Goal: Information Seeking & Learning: Find specific fact

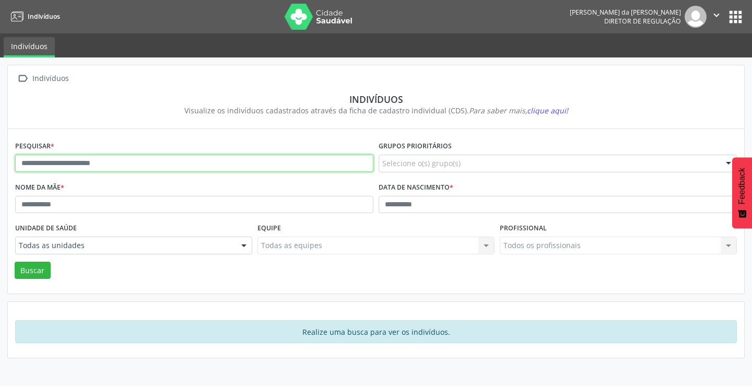
click at [122, 162] on input "text" at bounding box center [194, 164] width 358 height 18
click at [15, 262] on button "Buscar" at bounding box center [33, 271] width 36 height 18
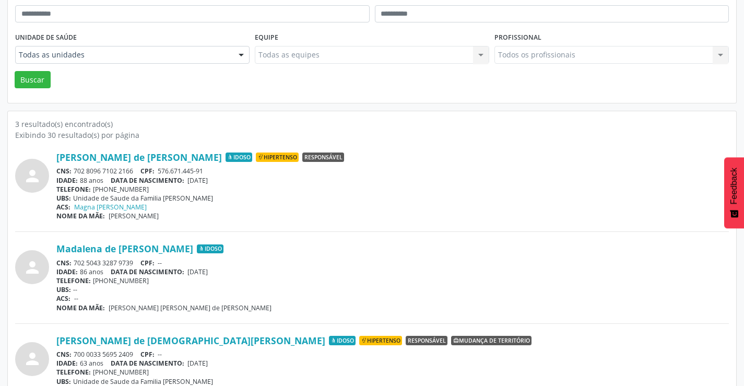
scroll to position [209, 0]
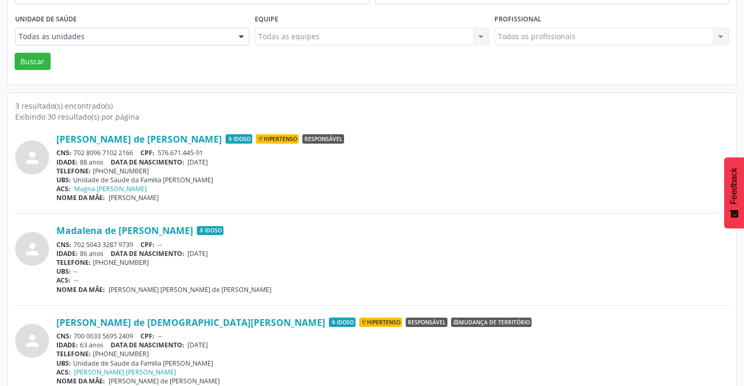
drag, startPoint x: 135, startPoint y: 242, endPoint x: 76, endPoint y: 243, distance: 59.0
click at [76, 243] on div "CNS: 702 5043 3287 9739 CPF: --" at bounding box center [392, 244] width 673 height 9
copy div "702 5043 3287 9739"
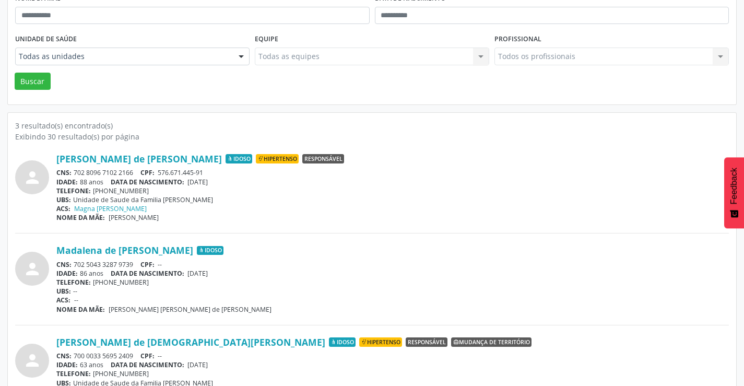
scroll to position [0, 0]
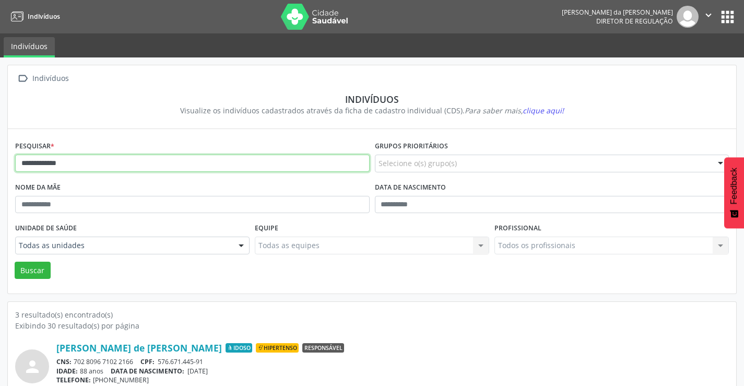
click at [85, 163] on input "**********" at bounding box center [192, 164] width 355 height 18
type input "*"
click at [15, 262] on button "Buscar" at bounding box center [33, 271] width 36 height 18
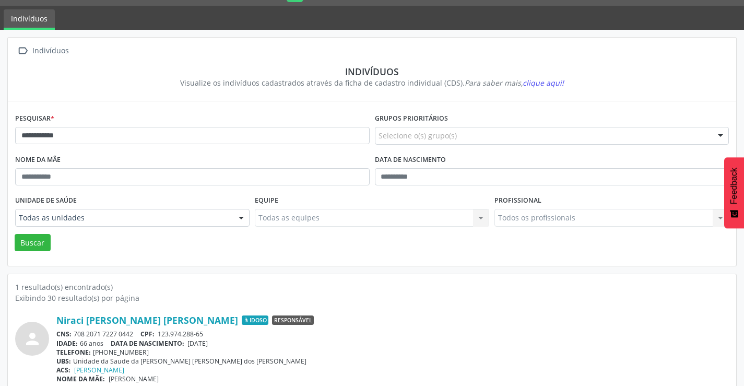
scroll to position [40, 0]
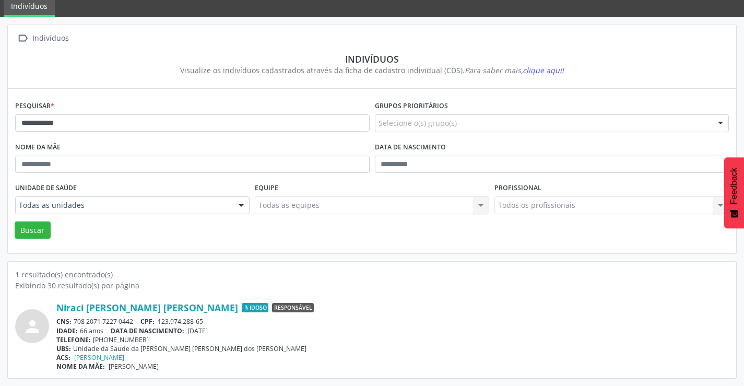
drag, startPoint x: 135, startPoint y: 321, endPoint x: 72, endPoint y: 321, distance: 63.2
click at [72, 321] on div "CNS: 708 2071 7227 0442 CPF: 123.974.288-65" at bounding box center [392, 321] width 673 height 9
copy div "708 2071 7227 0442"
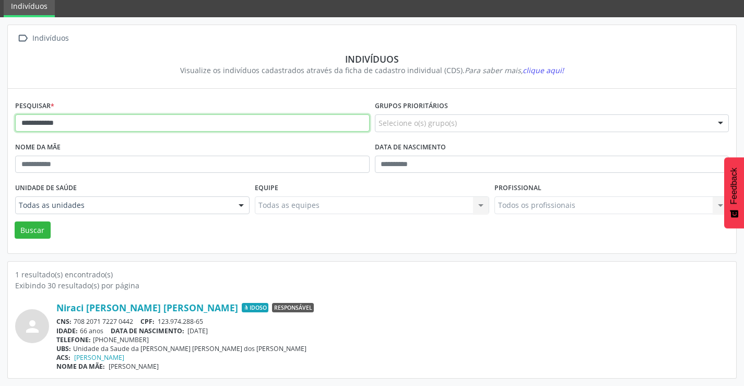
click at [64, 122] on input "**********" at bounding box center [192, 123] width 355 height 18
type input "*"
click at [15, 221] on button "Buscar" at bounding box center [33, 230] width 36 height 18
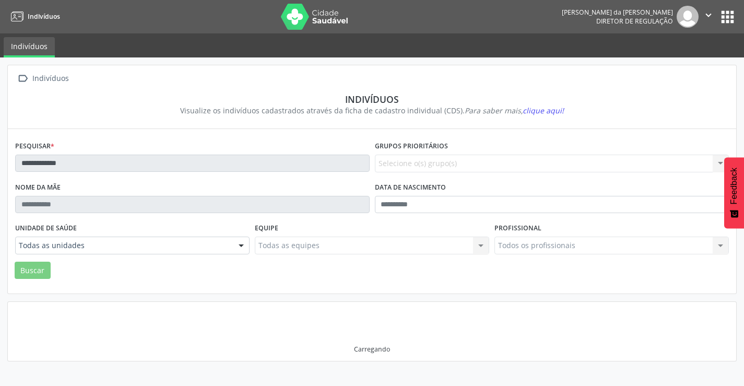
scroll to position [0, 0]
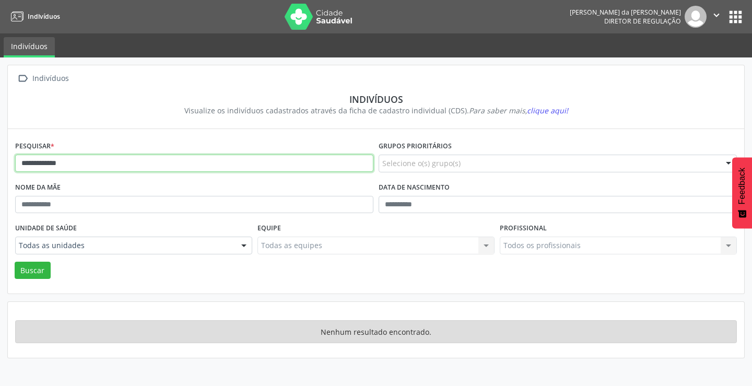
click at [71, 166] on input "**********" at bounding box center [194, 164] width 358 height 18
click at [15, 262] on button "Buscar" at bounding box center [33, 271] width 36 height 18
click at [71, 166] on input "**********" at bounding box center [194, 164] width 358 height 18
click at [73, 164] on input "**********" at bounding box center [194, 164] width 358 height 18
click at [37, 163] on input "**********" at bounding box center [194, 164] width 358 height 18
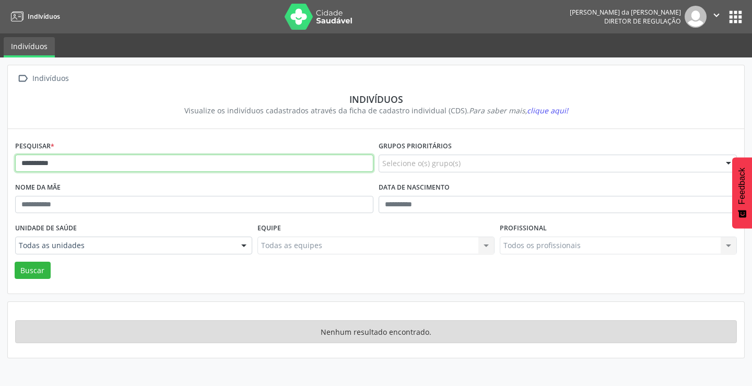
click at [69, 165] on input "**********" at bounding box center [194, 164] width 358 height 18
click at [15, 262] on button "Buscar" at bounding box center [33, 271] width 36 height 18
click at [29, 163] on input "**********" at bounding box center [194, 164] width 358 height 18
click at [66, 163] on input "*********" at bounding box center [194, 164] width 358 height 18
click at [15, 262] on button "Buscar" at bounding box center [33, 271] width 36 height 18
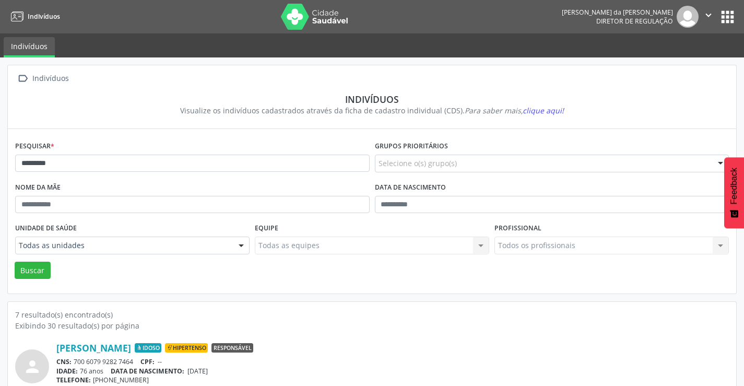
drag, startPoint x: 136, startPoint y: 359, endPoint x: 76, endPoint y: 361, distance: 60.1
click at [76, 361] on div "CNS: 700 6079 9282 7464 CPF: --" at bounding box center [392, 361] width 673 height 9
copy div "700 6079 9282 7464"
click at [117, 164] on input "*********" at bounding box center [192, 164] width 355 height 18
type input "*"
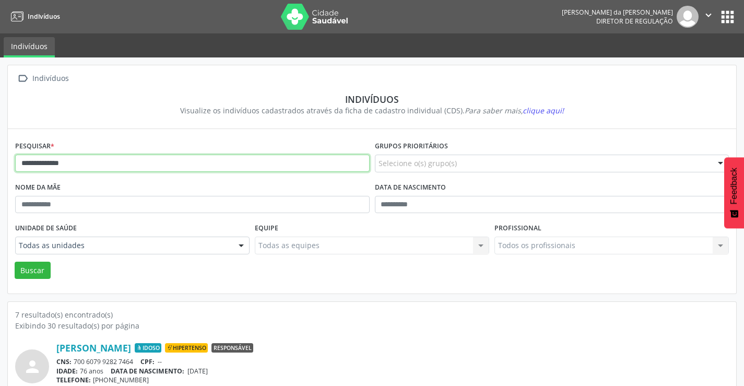
click at [15, 262] on button "Buscar" at bounding box center [33, 271] width 36 height 18
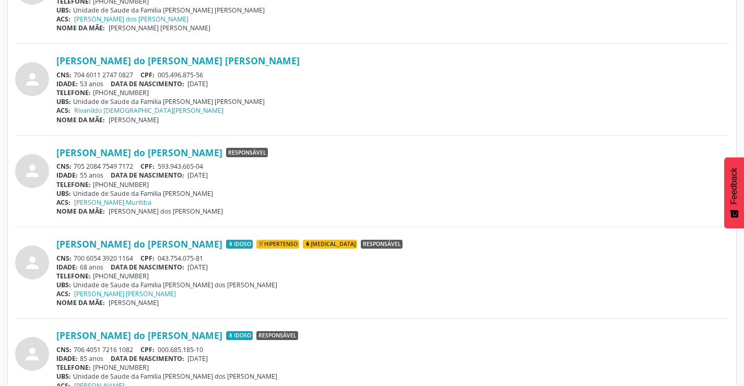
scroll to position [919, 0]
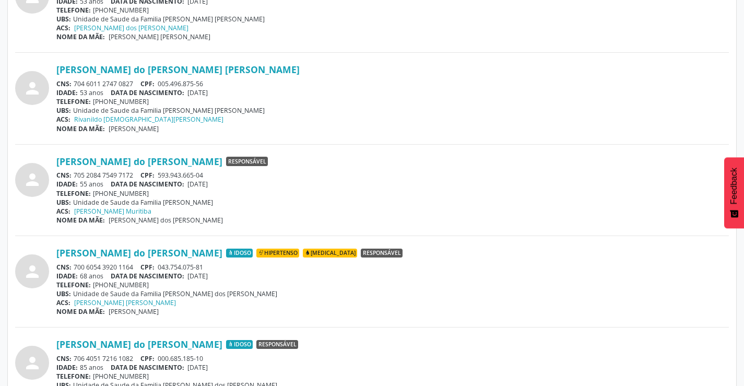
drag, startPoint x: 134, startPoint y: 173, endPoint x: 78, endPoint y: 175, distance: 55.4
click at [78, 175] on div "CNS: 705 2084 7549 7172 CPF: 593.943.665-04" at bounding box center [392, 175] width 673 height 9
drag, startPoint x: 371, startPoint y: 148, endPoint x: 225, endPoint y: 190, distance: 152.1
click at [101, 178] on div "CNS: 705 2084 7549 7172 CPF: 593.943.665-04" at bounding box center [392, 175] width 673 height 9
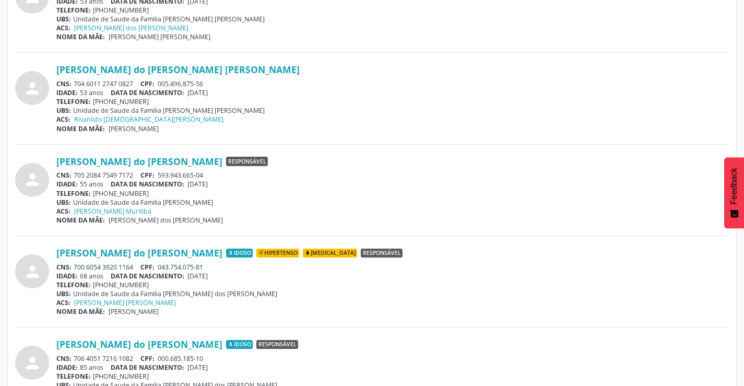
drag, startPoint x: 280, startPoint y: 174, endPoint x: 254, endPoint y: 183, distance: 27.1
click at [266, 180] on div "[PERSON_NAME] do [PERSON_NAME] Responsável CNS: 705 2084 7549 7172 CPF: 593.943…" at bounding box center [392, 190] width 673 height 69
click at [135, 174] on div "CNS: 705 2084 7549 7172 CPF: 593.943.665-04" at bounding box center [392, 175] width 673 height 9
drag, startPoint x: 135, startPoint y: 174, endPoint x: 72, endPoint y: 174, distance: 63.2
click at [72, 174] on div "CNS: 705 2084 7549 7172 CPF: 593.943.665-04" at bounding box center [392, 175] width 673 height 9
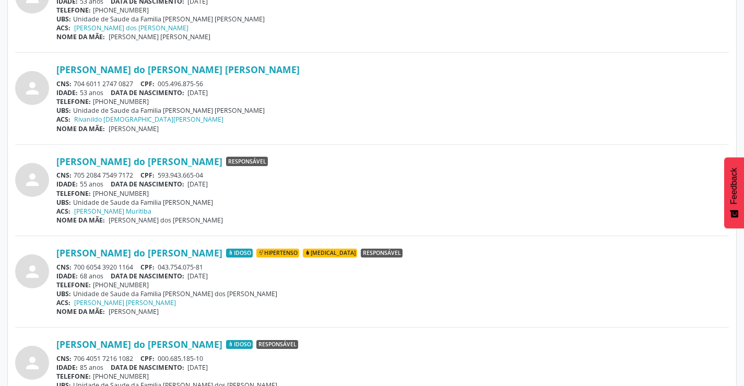
copy div "705 2084 7549 7172"
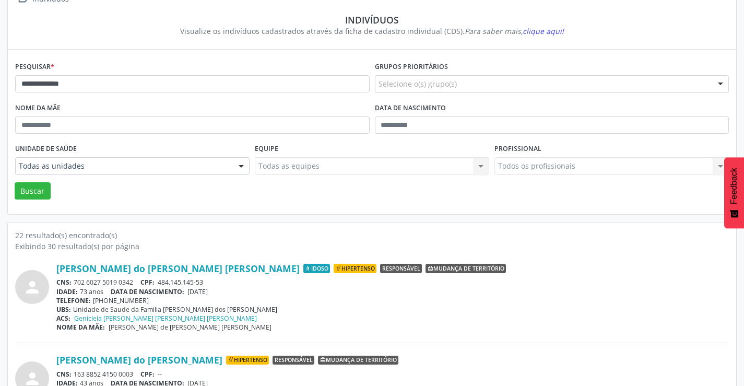
scroll to position [0, 0]
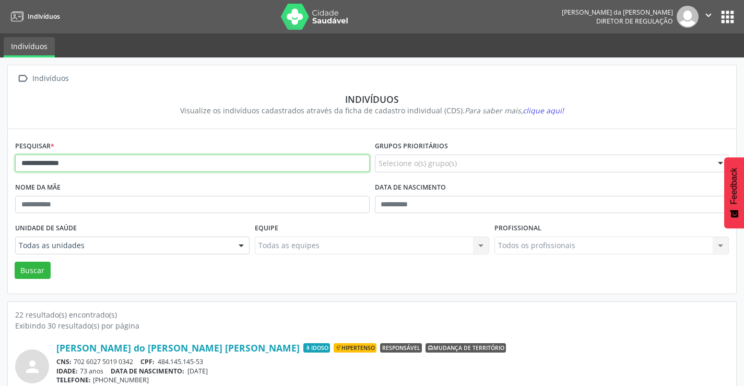
click at [98, 157] on input "**********" at bounding box center [192, 164] width 355 height 18
type input "*"
click at [15, 262] on button "Buscar" at bounding box center [33, 271] width 36 height 18
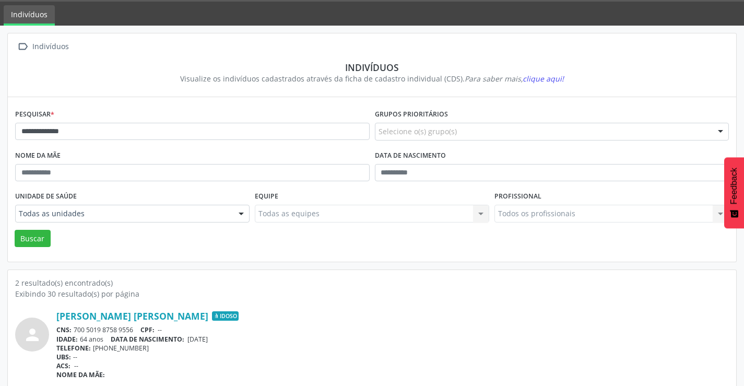
scroll to position [132, 0]
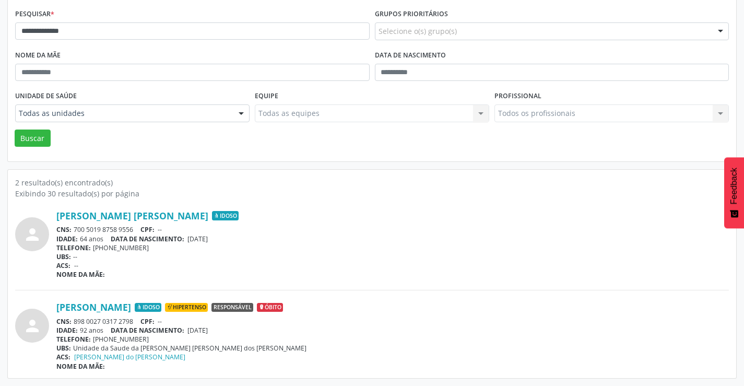
drag, startPoint x: 137, startPoint y: 227, endPoint x: 73, endPoint y: 229, distance: 64.3
click at [73, 229] on div "CNS: 700 5019 8758 9556 CPF: --" at bounding box center [392, 229] width 673 height 9
copy div "700 5019 8758 9556"
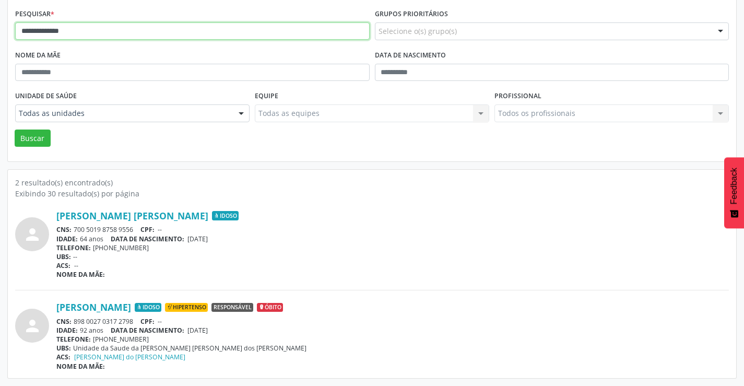
click at [193, 30] on input "**********" at bounding box center [192, 31] width 355 height 18
type input "*"
click at [15, 130] on button "Buscar" at bounding box center [33, 139] width 36 height 18
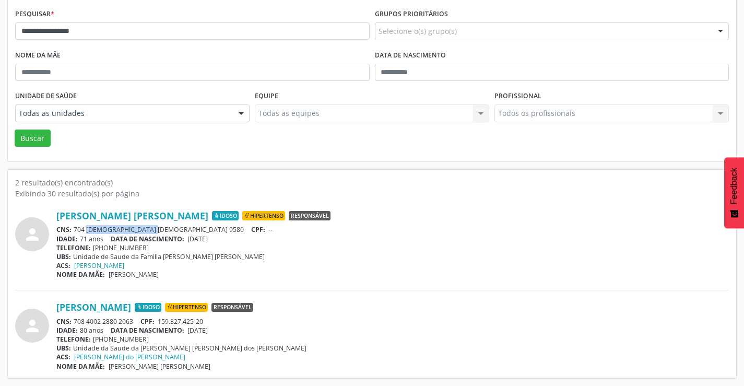
drag, startPoint x: 136, startPoint y: 226, endPoint x: 76, endPoint y: 228, distance: 60.1
click at [76, 228] on div "CNS: 704 1042 1190 9580 CPF: --" at bounding box center [392, 229] width 673 height 9
copy div "704 [DEMOGRAPHIC_DATA] [DEMOGRAPHIC_DATA] 9580"
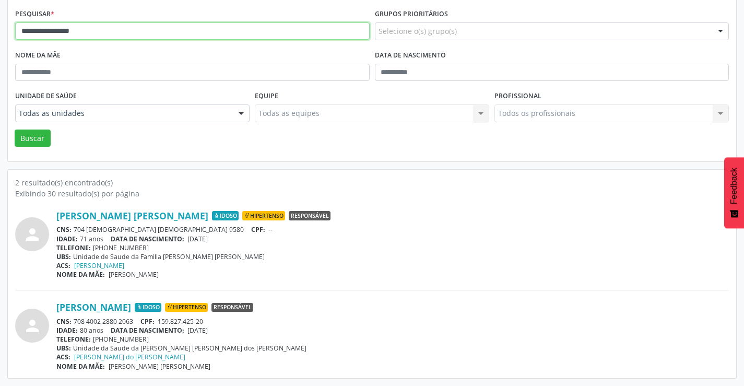
click at [114, 31] on input "**********" at bounding box center [192, 31] width 355 height 18
type input "*"
click at [15, 130] on button "Buscar" at bounding box center [33, 139] width 36 height 18
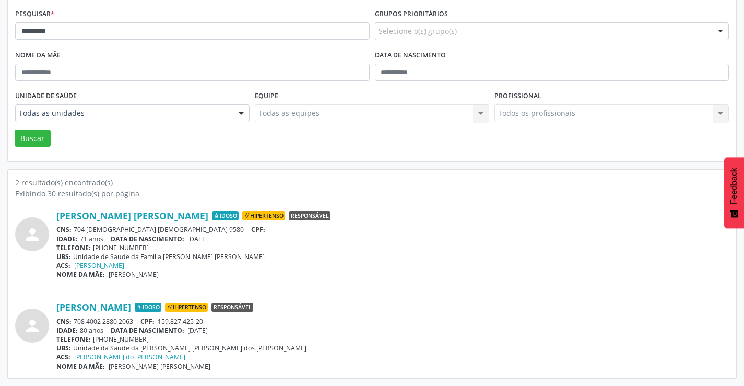
scroll to position [0, 0]
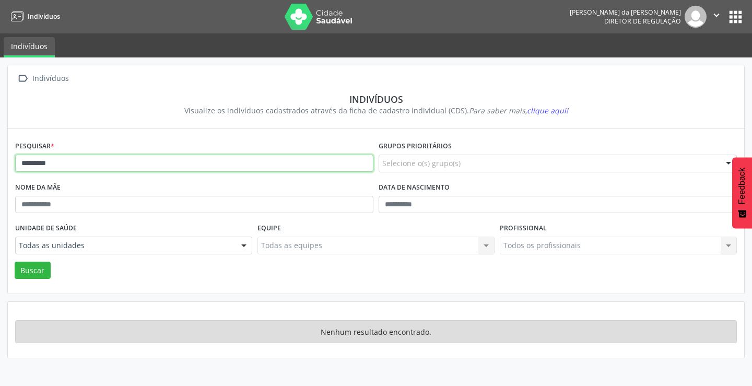
click at [68, 162] on input "*********" at bounding box center [194, 164] width 358 height 18
click at [15, 262] on button "Buscar" at bounding box center [33, 271] width 36 height 18
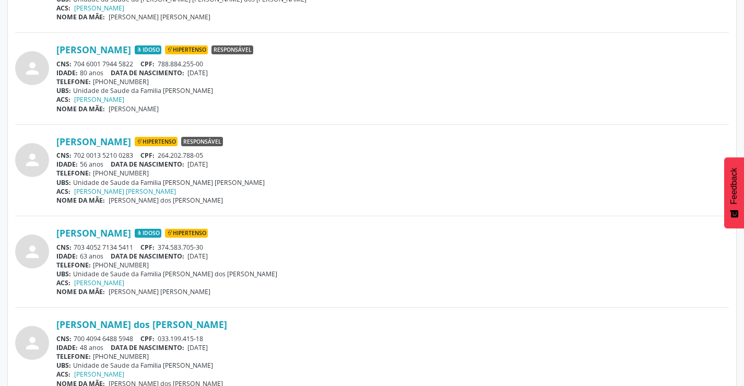
scroll to position [679, 0]
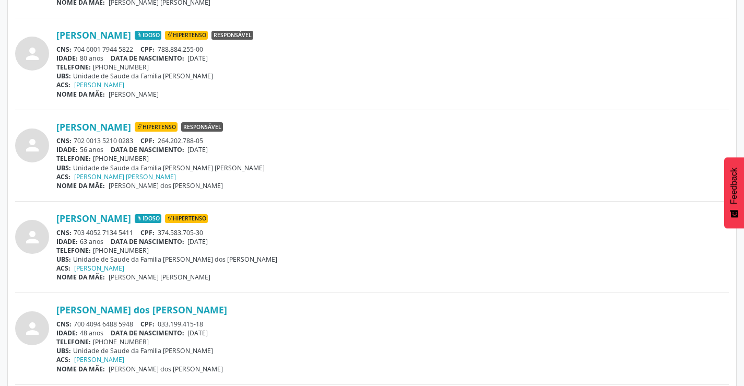
drag, startPoint x: 136, startPoint y: 233, endPoint x: 74, endPoint y: 234, distance: 61.6
click at [74, 234] on div "CNS: 703 4052 7134 5411 CPF: 374.583.705-30" at bounding box center [392, 232] width 673 height 9
copy div "703 4052 7134 5411"
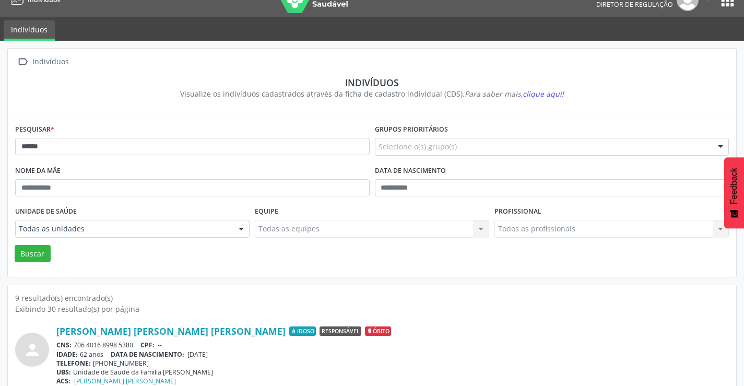
scroll to position [0, 0]
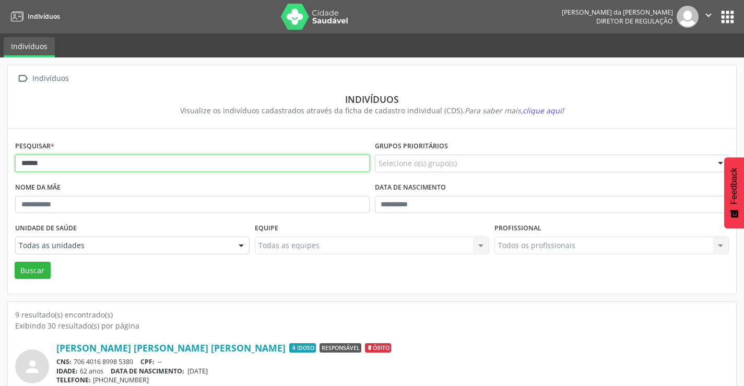
click at [126, 164] on input "*****" at bounding box center [192, 164] width 355 height 18
type input "*"
click at [15, 262] on button "Buscar" at bounding box center [33, 271] width 36 height 18
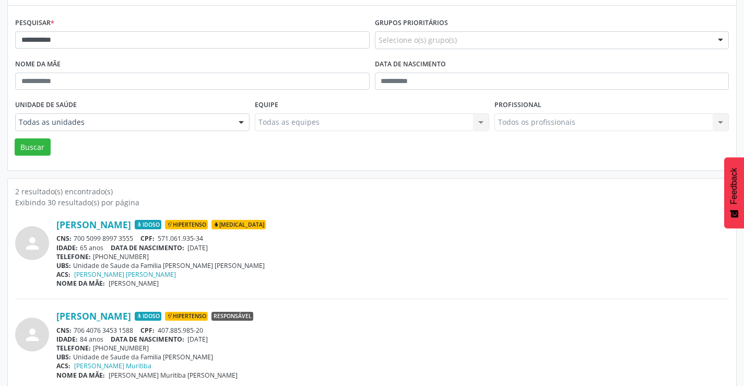
scroll to position [132, 0]
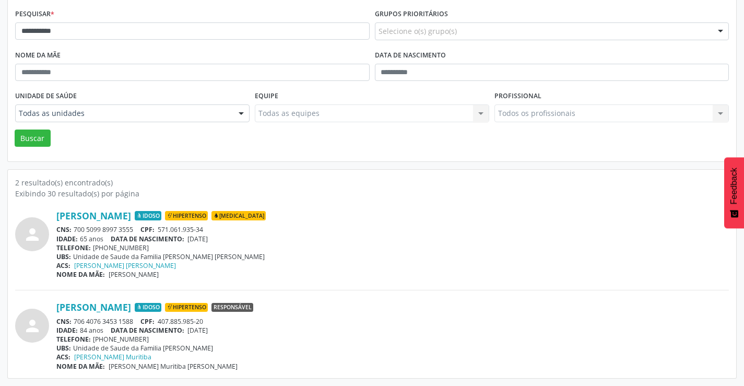
drag, startPoint x: 137, startPoint y: 319, endPoint x: 75, endPoint y: 323, distance: 62.3
click at [75, 323] on div "CNS: 706 4076 3453 1588 CPF: 407.885.985-20" at bounding box center [392, 321] width 673 height 9
drag, startPoint x: 205, startPoint y: 278, endPoint x: 181, endPoint y: 273, distance: 25.1
click at [205, 278] on div "NOME DA MÃE: [PERSON_NAME]" at bounding box center [392, 274] width 673 height 9
drag, startPoint x: 133, startPoint y: 228, endPoint x: 76, endPoint y: 229, distance: 56.9
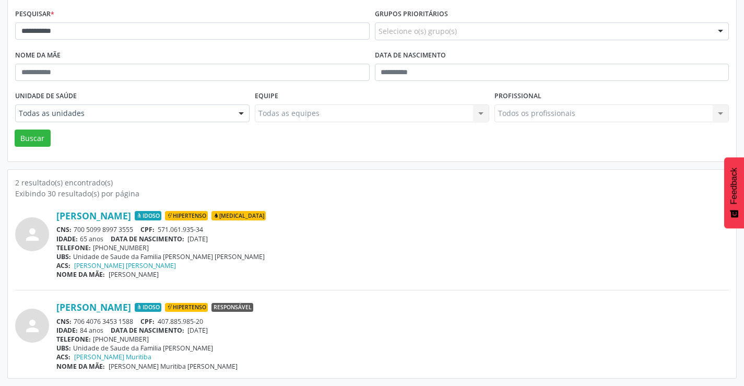
click at [76, 229] on div "CNS: 700 5099 8997 3555 CPF: 571.061.935-34" at bounding box center [392, 229] width 673 height 9
copy div "700 5099 8997 3555"
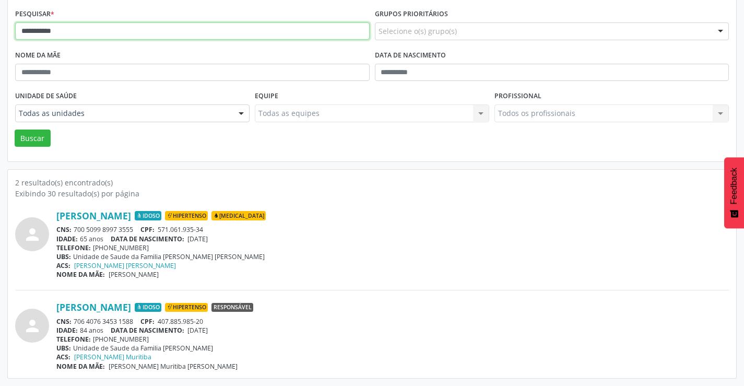
click at [136, 32] on input "**********" at bounding box center [192, 31] width 355 height 18
type input "*"
click at [15, 130] on button "Buscar" at bounding box center [33, 139] width 36 height 18
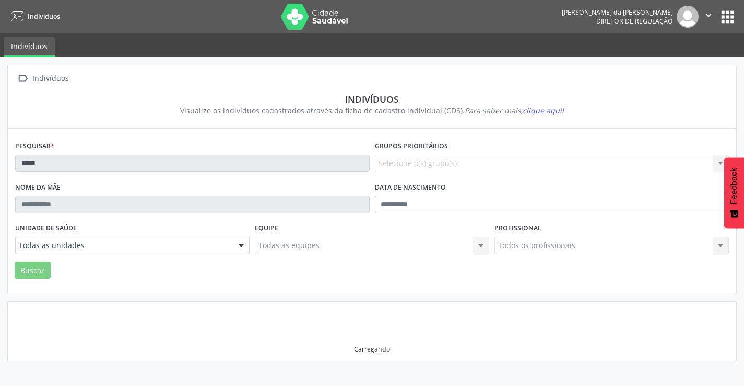
scroll to position [0, 0]
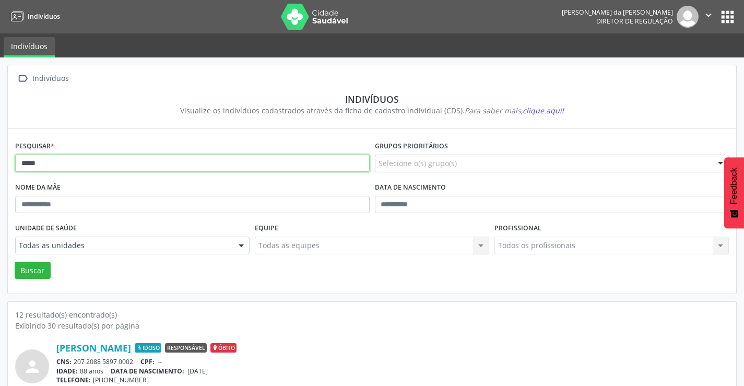
click at [74, 166] on input "*****" at bounding box center [192, 164] width 355 height 18
click at [15, 262] on button "Buscar" at bounding box center [33, 271] width 36 height 18
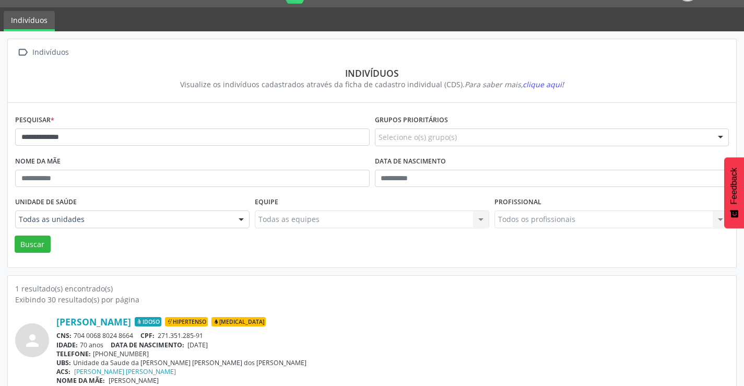
scroll to position [40, 0]
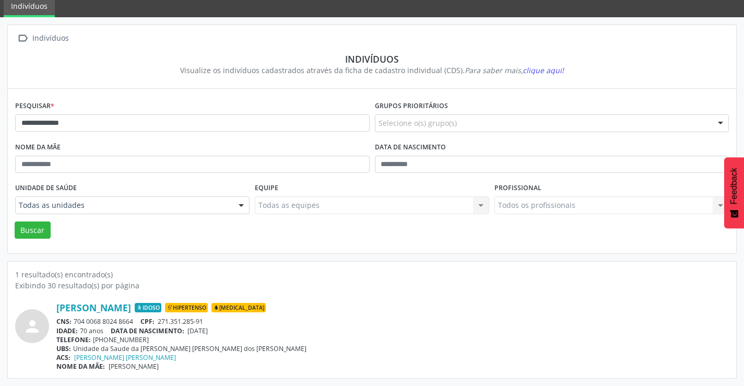
drag, startPoint x: 138, startPoint y: 321, endPoint x: 76, endPoint y: 321, distance: 62.1
click at [76, 321] on div "CNS: 704 0068 8024 8664 CPF: 271.351.285-91" at bounding box center [392, 321] width 673 height 9
copy div "704 0068 8024 8664"
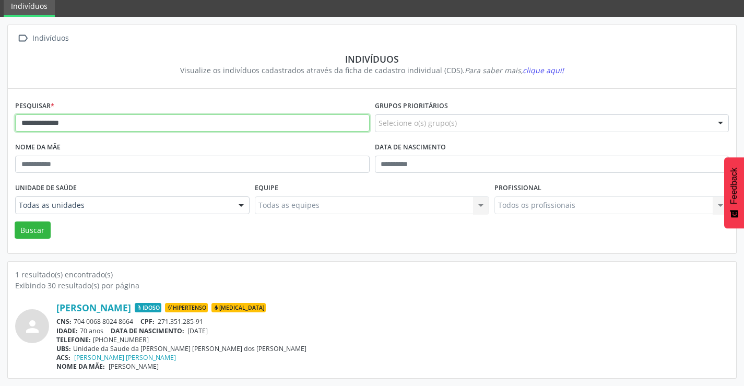
click at [100, 124] on input "**********" at bounding box center [192, 123] width 355 height 18
type input "*"
click at [15, 221] on button "Buscar" at bounding box center [33, 230] width 36 height 18
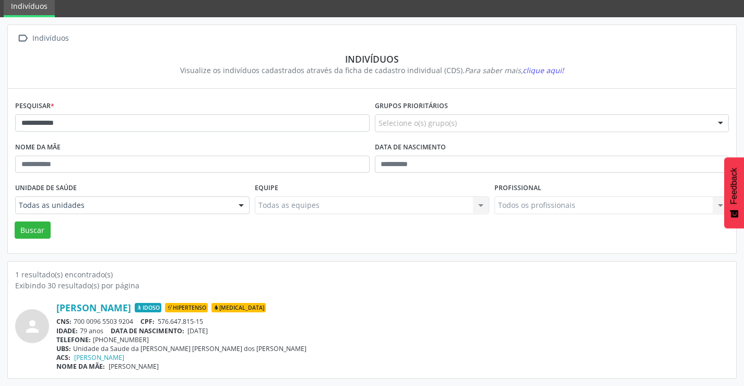
drag, startPoint x: 138, startPoint y: 319, endPoint x: 76, endPoint y: 315, distance: 61.8
click at [73, 319] on div "CNS: 700 0096 5503 9204 CPF: 576.647.815-15" at bounding box center [392, 321] width 673 height 9
copy div "700 0096 5503 9204"
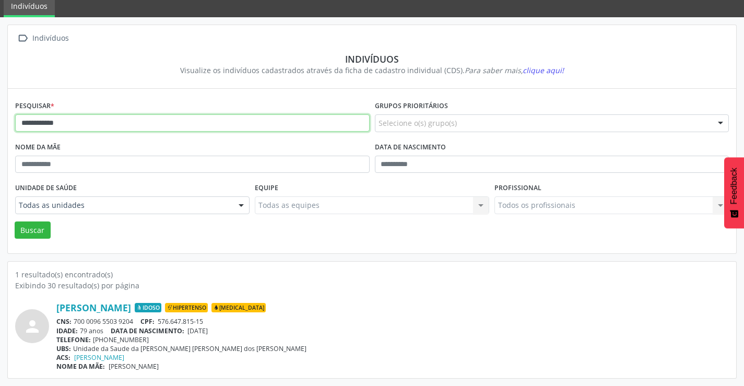
click at [114, 123] on input "**********" at bounding box center [192, 123] width 355 height 18
type input "*"
click at [15, 221] on button "Buscar" at bounding box center [33, 230] width 36 height 18
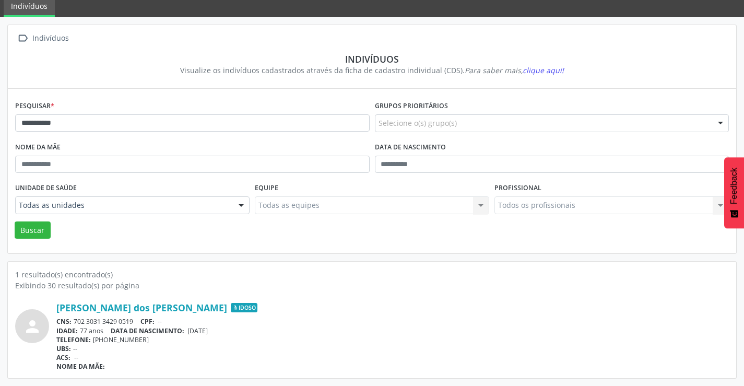
drag, startPoint x: 137, startPoint y: 320, endPoint x: 75, endPoint y: 320, distance: 62.1
click at [75, 320] on div "CNS: 702 3031 3429 0519 CPF: --" at bounding box center [392, 321] width 673 height 9
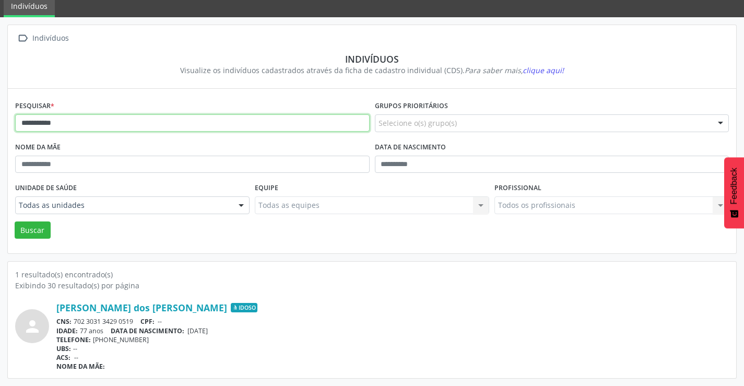
click at [165, 122] on input "**********" at bounding box center [192, 123] width 355 height 18
type input "*"
click at [15, 221] on button "Buscar" at bounding box center [33, 230] width 36 height 18
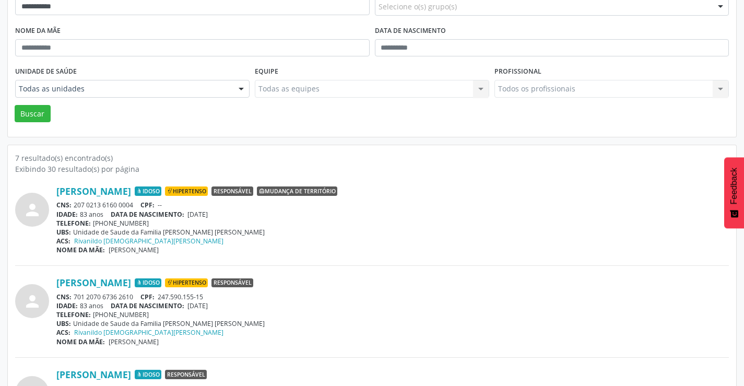
scroll to position [209, 0]
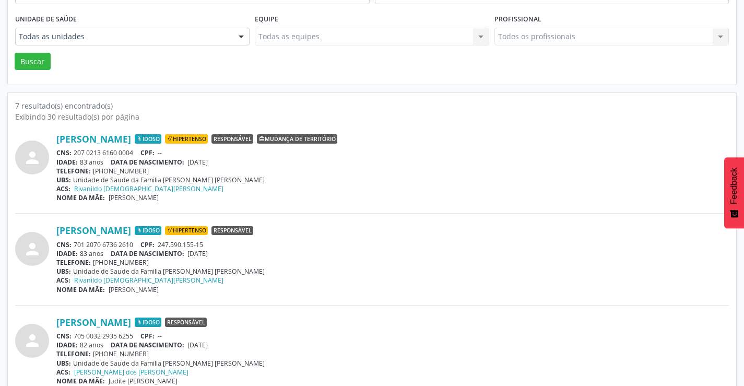
drag, startPoint x: 132, startPoint y: 241, endPoint x: 75, endPoint y: 246, distance: 57.2
click at [75, 246] on div "CNS: 701 2070 6736 2610 CPF: 247.590.155-15" at bounding box center [392, 244] width 673 height 9
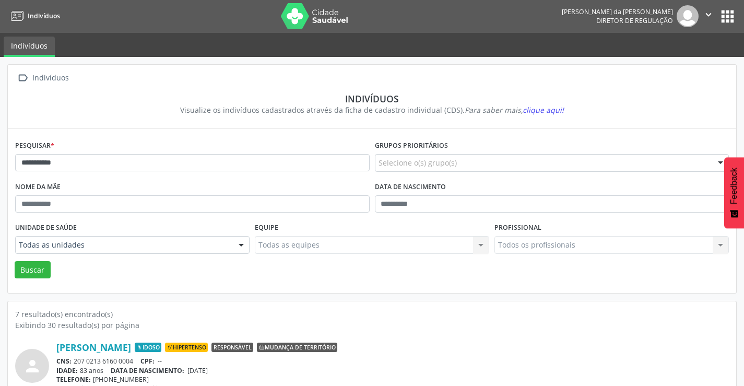
scroll to position [0, 0]
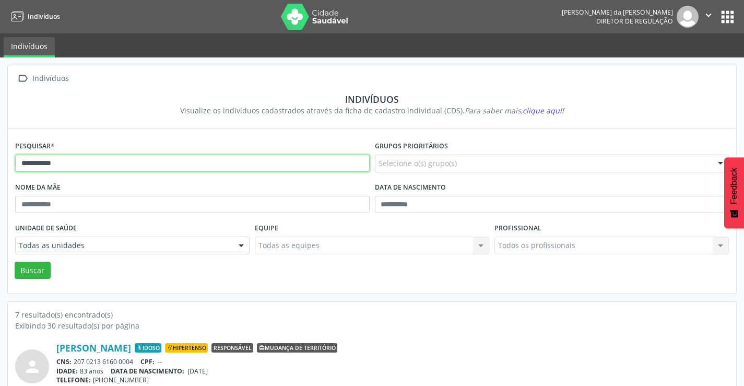
click at [97, 167] on input "**********" at bounding box center [192, 164] width 355 height 18
type input "*"
click at [15, 262] on button "Buscar" at bounding box center [33, 271] width 36 height 18
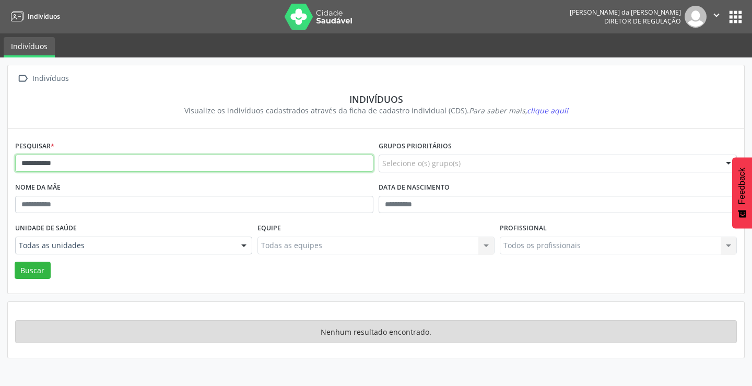
click at [81, 166] on input "**********" at bounding box center [194, 164] width 358 height 18
click at [15, 262] on button "Buscar" at bounding box center [33, 271] width 36 height 18
click at [208, 168] on input "**********" at bounding box center [194, 164] width 358 height 18
type input "*"
click at [15, 262] on button "Buscar" at bounding box center [33, 271] width 36 height 18
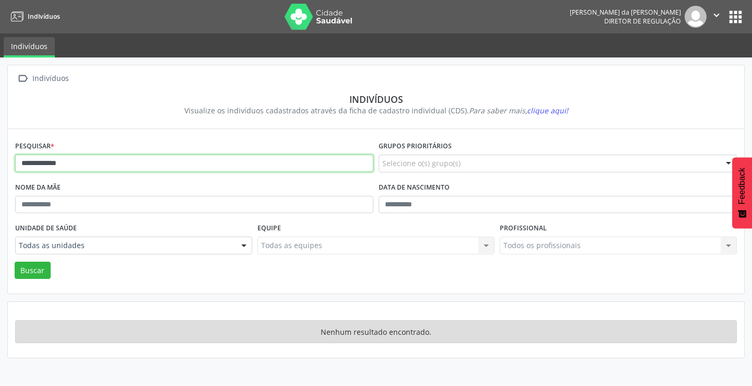
click at [131, 160] on input "**********" at bounding box center [194, 164] width 358 height 18
click at [15, 262] on button "Buscar" at bounding box center [33, 271] width 36 height 18
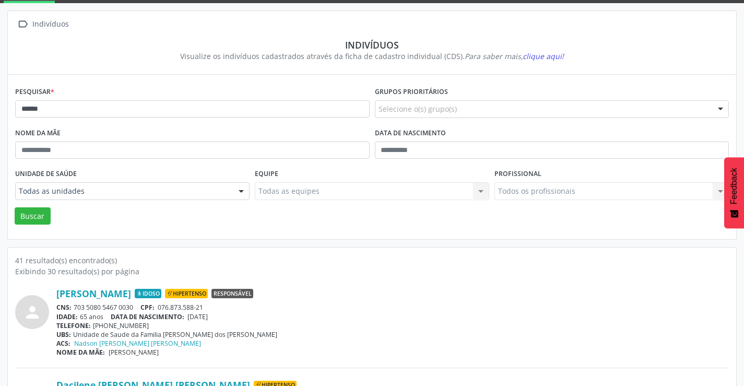
scroll to position [104, 0]
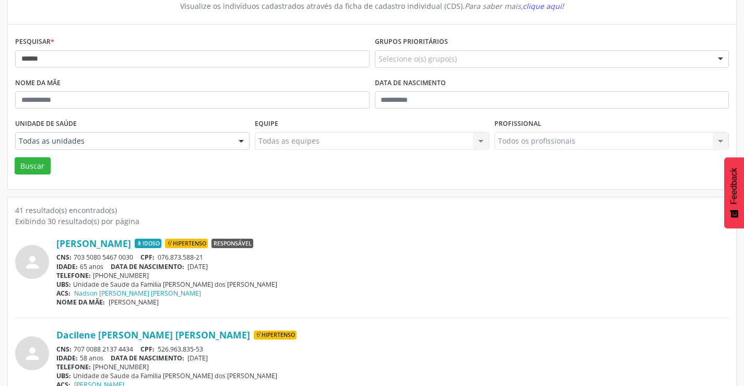
drag, startPoint x: 136, startPoint y: 255, endPoint x: 74, endPoint y: 257, distance: 62.7
click at [74, 257] on div "CNS: 703 5080 5467 0030 CPF: 076.873.588-21" at bounding box center [392, 257] width 673 height 9
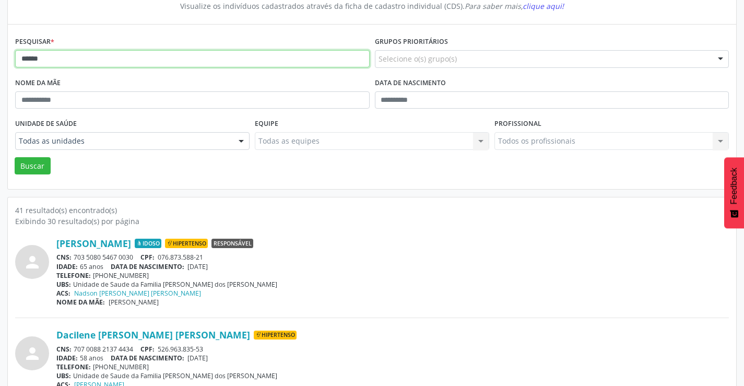
click at [68, 61] on input "******" at bounding box center [192, 59] width 355 height 18
type input "*"
click at [15, 157] on button "Buscar" at bounding box center [33, 166] width 36 height 18
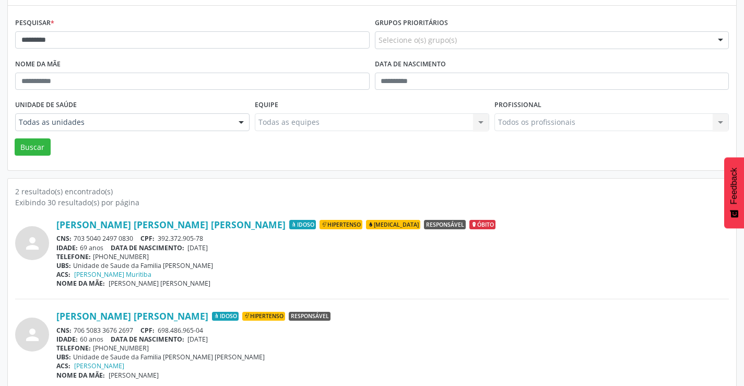
scroll to position [132, 0]
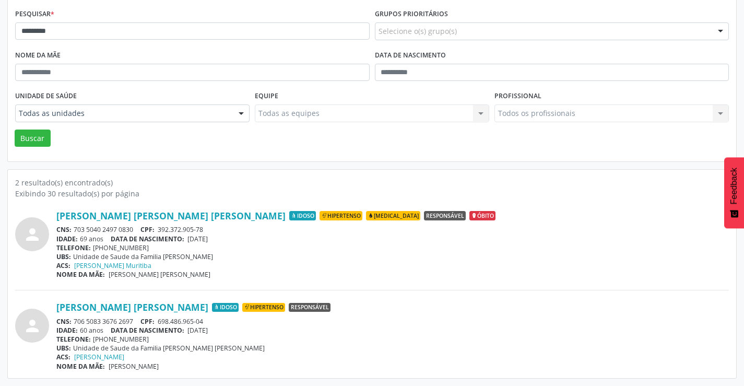
drag, startPoint x: 136, startPoint y: 319, endPoint x: 70, endPoint y: 322, distance: 65.8
click at [70, 322] on div "CNS: 706 5083 3676 2697 CPF: 698.486.965-04" at bounding box center [392, 321] width 673 height 9
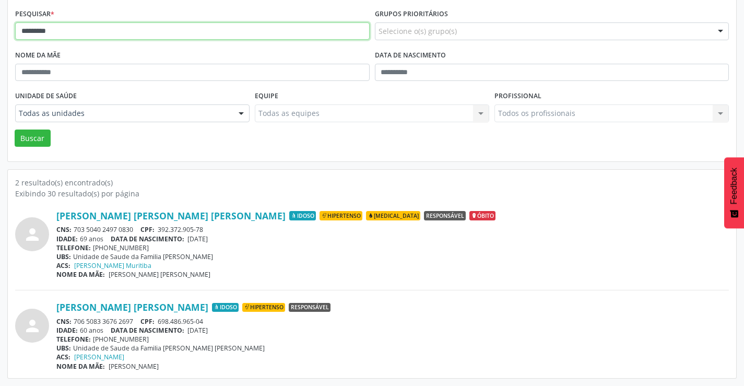
click at [151, 29] on input "*********" at bounding box center [192, 31] width 355 height 18
type input "*"
click at [15, 130] on button "Buscar" at bounding box center [33, 139] width 36 height 18
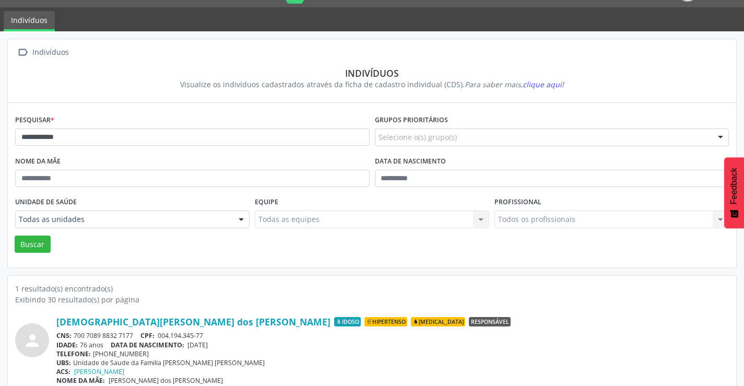
scroll to position [40, 0]
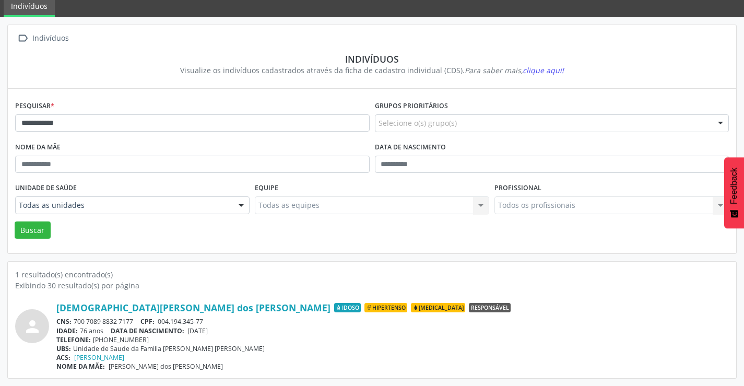
drag, startPoint x: 135, startPoint y: 322, endPoint x: 78, endPoint y: 320, distance: 56.9
click at [76, 320] on div "CNS: 700 7089 8832 7177 CPF: 004.194.345-77" at bounding box center [392, 321] width 673 height 9
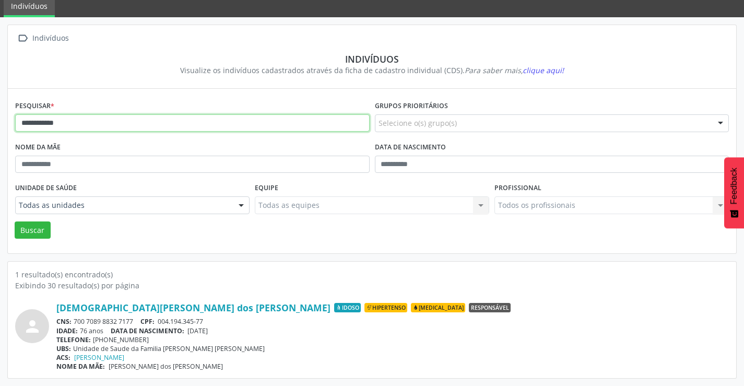
click at [156, 122] on input "**********" at bounding box center [192, 123] width 355 height 18
type input "*"
click at [15, 221] on button "Buscar" at bounding box center [33, 230] width 36 height 18
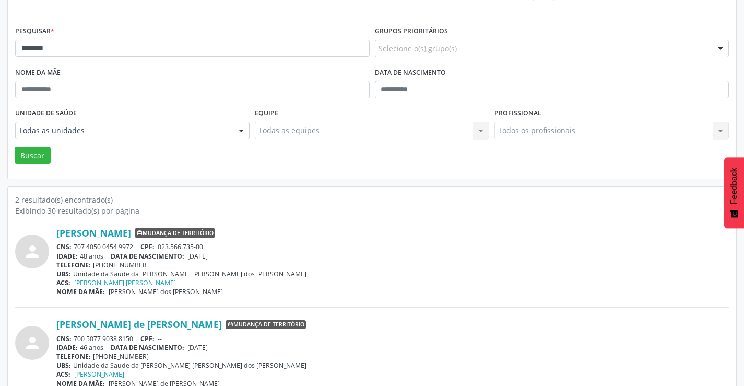
scroll to position [132, 0]
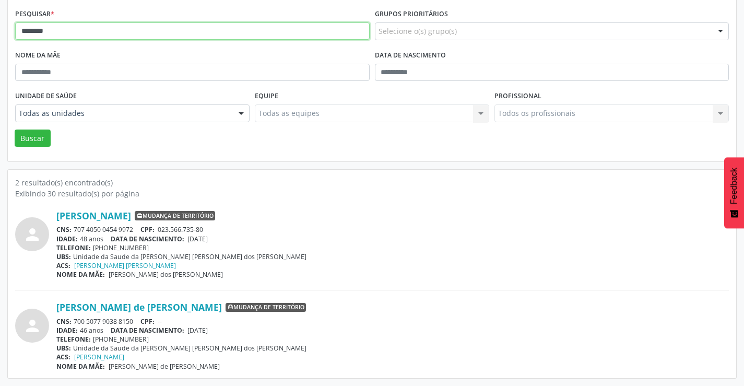
click at [56, 32] on input "********" at bounding box center [192, 31] width 355 height 18
click at [15, 130] on button "Buscar" at bounding box center [33, 139] width 36 height 18
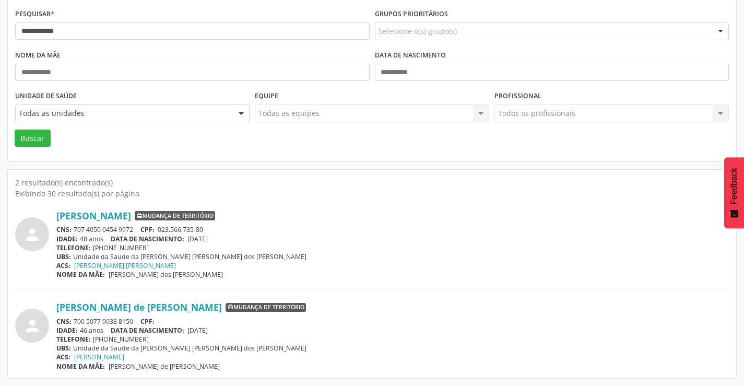
scroll to position [0, 0]
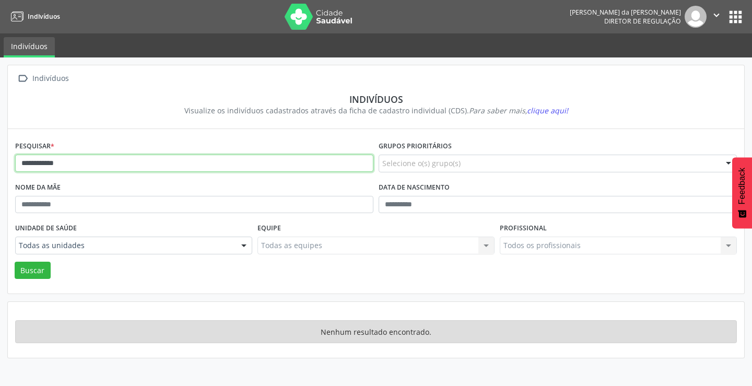
click at [121, 165] on input "**********" at bounding box center [194, 164] width 358 height 18
click at [15, 262] on button "Buscar" at bounding box center [33, 271] width 36 height 18
click at [121, 165] on input "**********" at bounding box center [194, 164] width 358 height 18
click at [15, 262] on button "Buscar" at bounding box center [33, 271] width 36 height 18
click at [119, 166] on input "*********" at bounding box center [194, 164] width 358 height 18
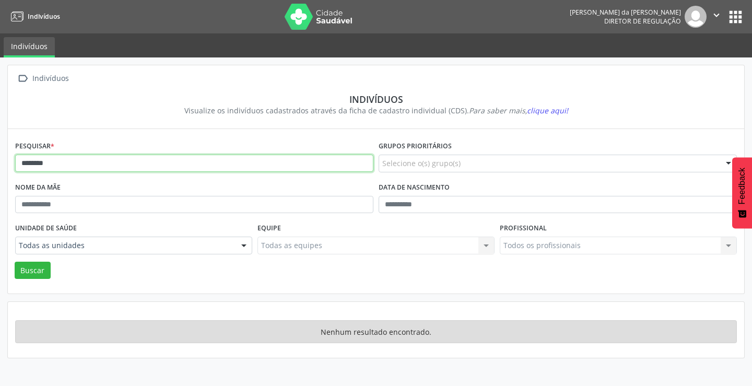
click at [15, 262] on button "Buscar" at bounding box center [33, 271] width 36 height 18
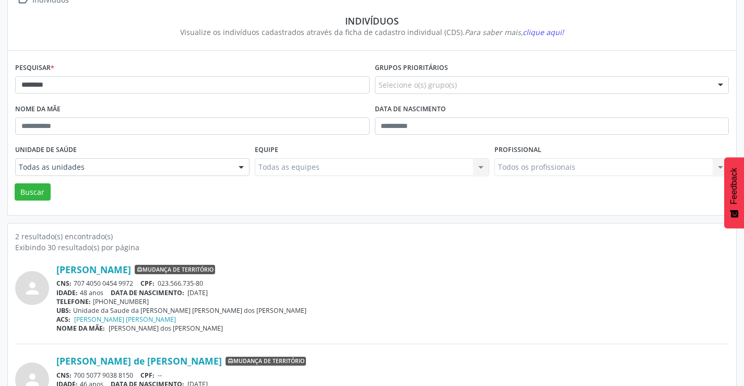
scroll to position [28, 0]
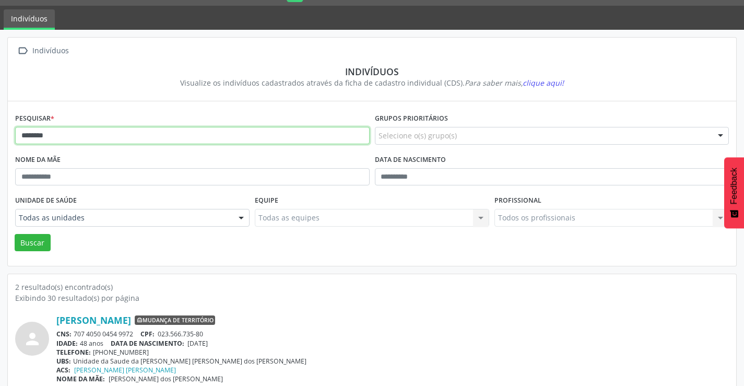
click at [71, 137] on input "********" at bounding box center [192, 136] width 355 height 18
click at [15, 234] on button "Buscar" at bounding box center [33, 243] width 36 height 18
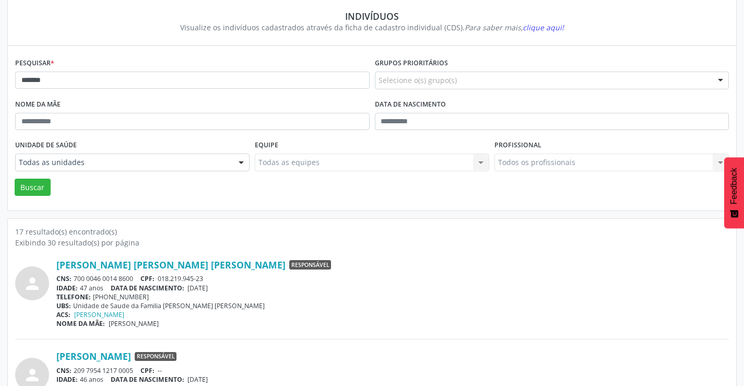
scroll to position [0, 0]
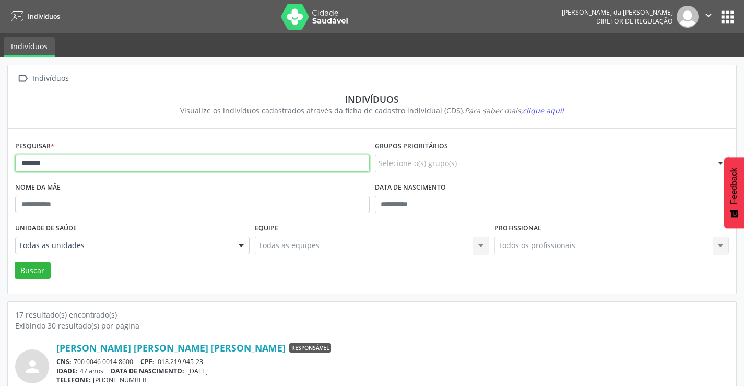
click at [52, 162] on input "******" at bounding box center [192, 164] width 355 height 18
click at [15, 262] on button "Buscar" at bounding box center [33, 271] width 36 height 18
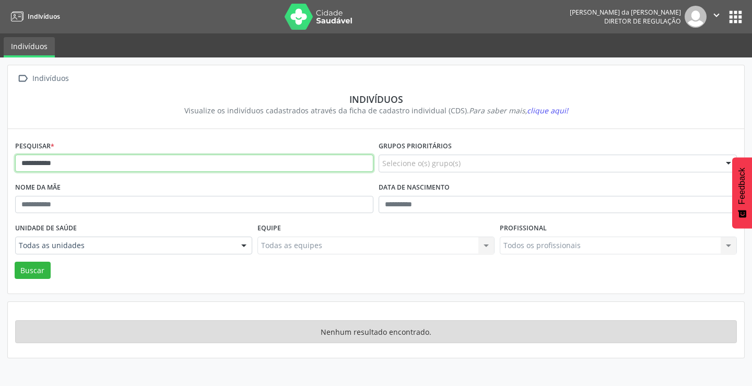
click at [67, 165] on input "**********" at bounding box center [194, 164] width 358 height 18
type input "*"
click at [15, 262] on button "Buscar" at bounding box center [33, 271] width 36 height 18
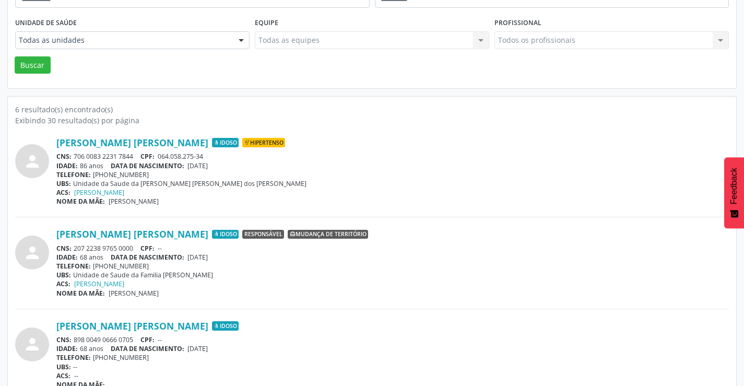
scroll to position [209, 0]
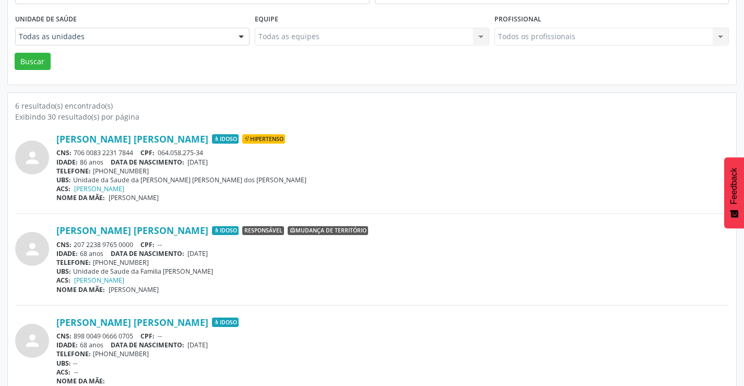
drag, startPoint x: 136, startPoint y: 152, endPoint x: 69, endPoint y: 154, distance: 66.3
click at [69, 154] on div "CNS: 706 0083 2231 7844 CPF: 064.058.275-34" at bounding box center [392, 152] width 673 height 9
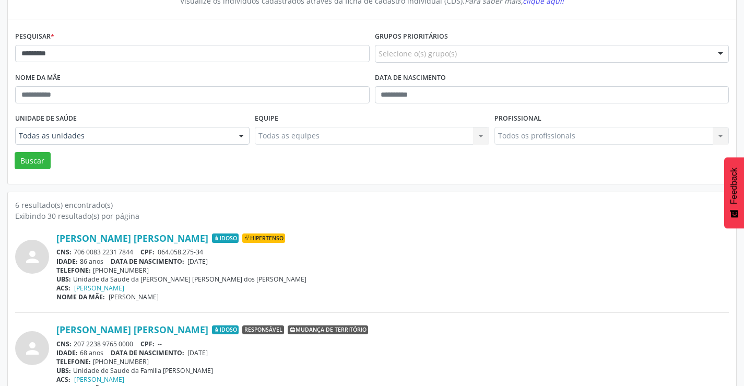
scroll to position [0, 0]
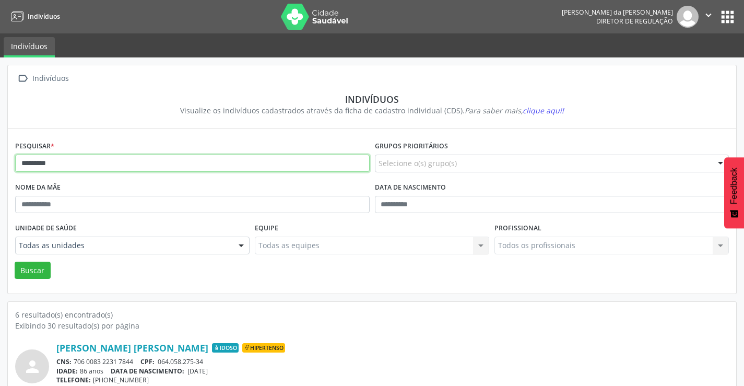
click at [142, 155] on input "*********" at bounding box center [192, 164] width 355 height 18
type input "*"
click at [15, 262] on button "Buscar" at bounding box center [33, 271] width 36 height 18
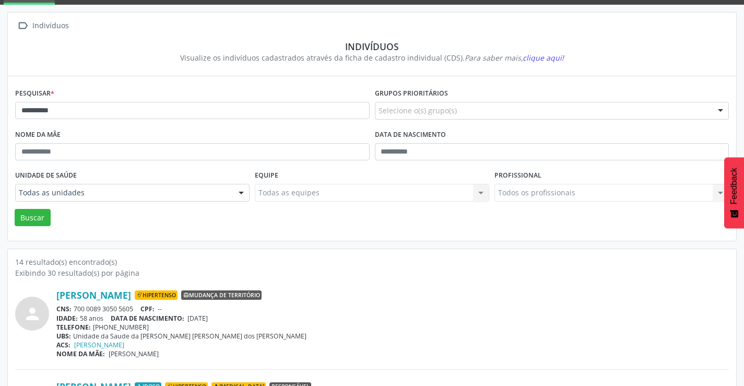
scroll to position [52, 0]
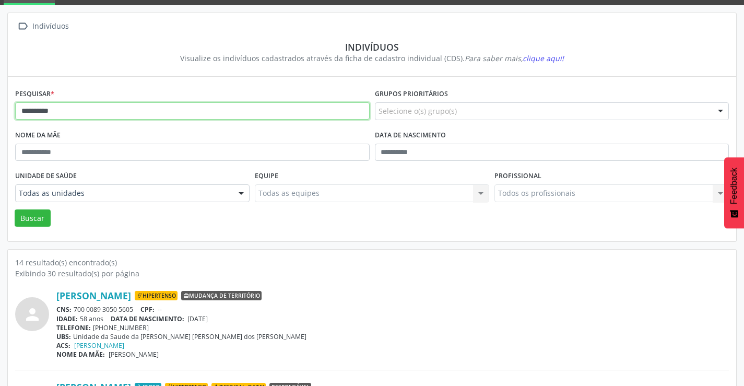
click at [67, 113] on input "*********" at bounding box center [192, 111] width 355 height 18
click at [15, 209] on button "Buscar" at bounding box center [33, 218] width 36 height 18
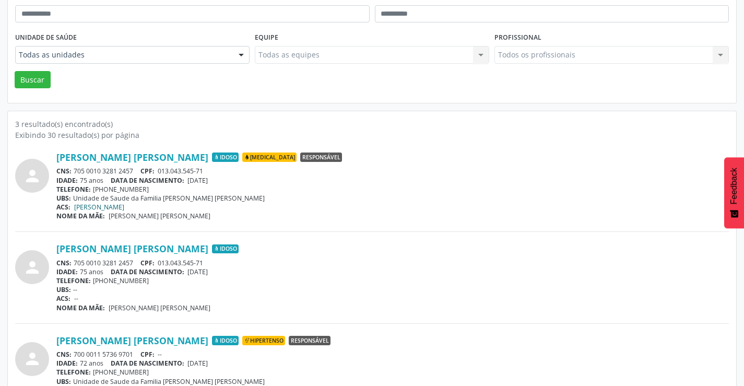
scroll to position [223, 0]
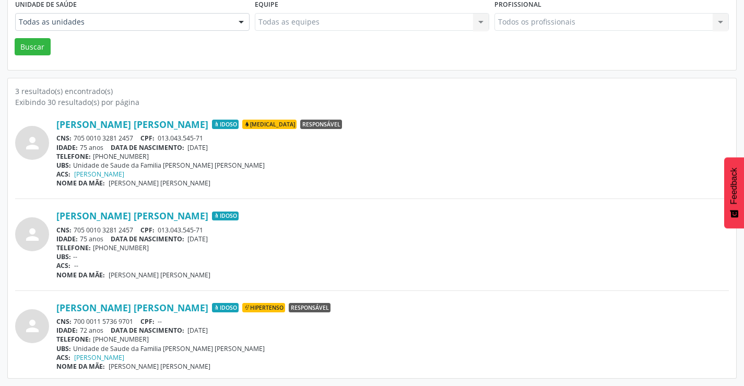
drag, startPoint x: 136, startPoint y: 321, endPoint x: 74, endPoint y: 322, distance: 62.1
click at [74, 322] on div "CNS: 700 0011 5736 9701 CPF: --" at bounding box center [392, 321] width 673 height 9
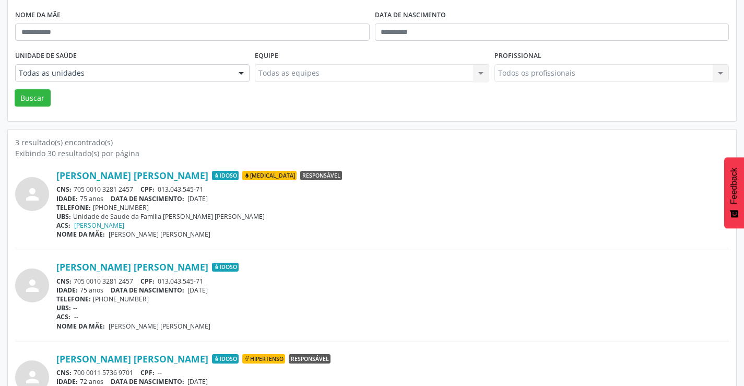
scroll to position [0, 0]
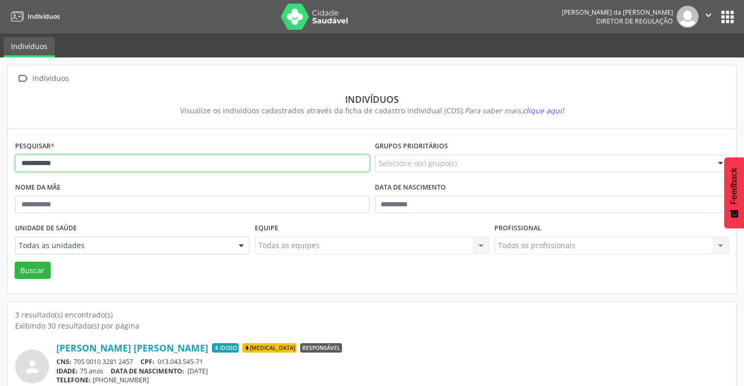
click at [112, 168] on input "**********" at bounding box center [192, 164] width 355 height 18
type input "*"
click at [15, 262] on button "Buscar" at bounding box center [33, 271] width 36 height 18
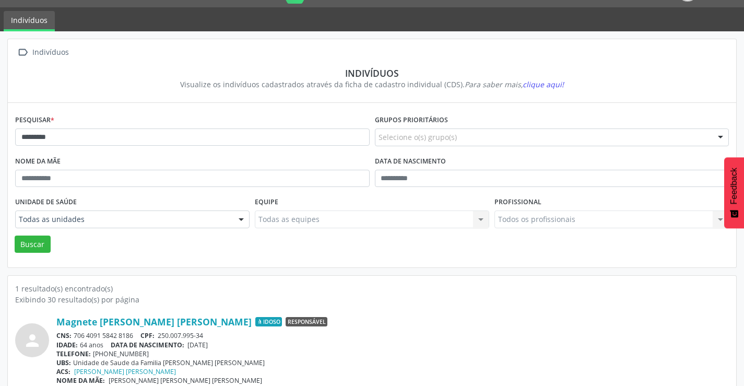
scroll to position [40, 0]
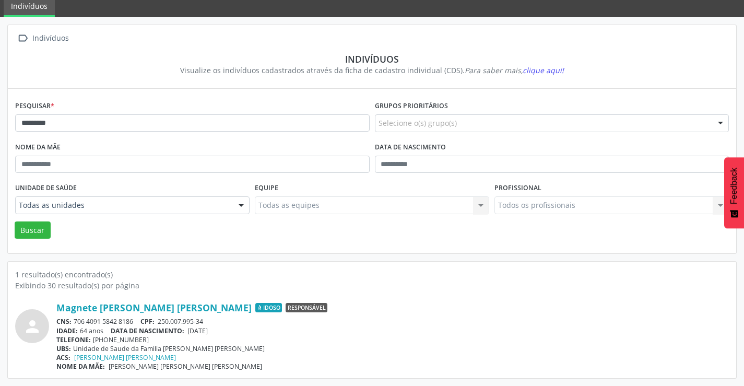
drag, startPoint x: 140, startPoint y: 319, endPoint x: 76, endPoint y: 316, distance: 64.8
click at [74, 317] on div "CNS: 706 4091 5842 8186 CPF: 250.007.995-34" at bounding box center [392, 321] width 673 height 9
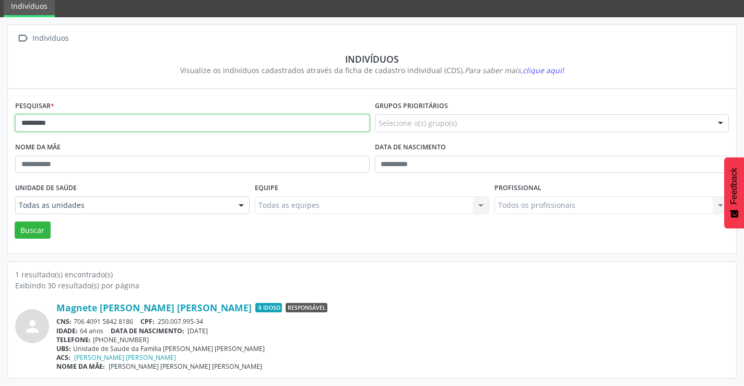
click at [128, 125] on input "*********" at bounding box center [192, 123] width 355 height 18
type input "*"
click at [15, 221] on button "Buscar" at bounding box center [33, 230] width 36 height 18
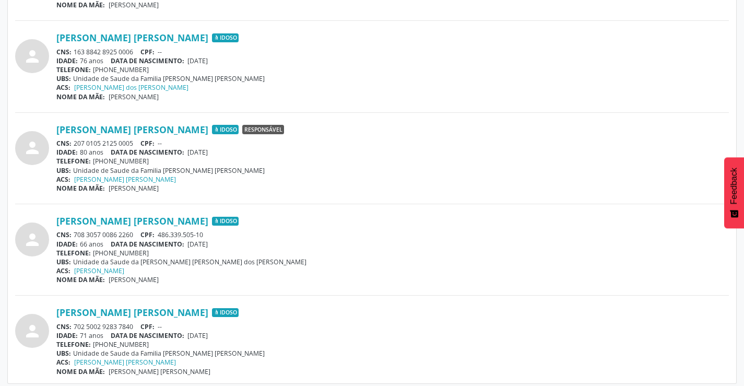
scroll to position [407, 0]
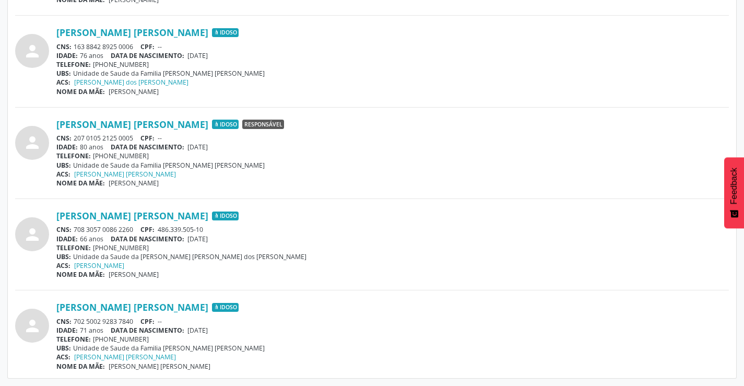
drag, startPoint x: 139, startPoint y: 320, endPoint x: 76, endPoint y: 317, distance: 63.3
click at [74, 320] on div "CNS: 702 5002 9283 7840 CPF: --" at bounding box center [392, 321] width 673 height 9
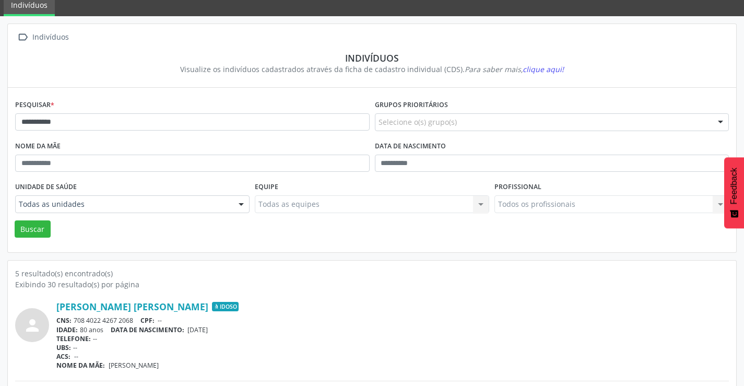
scroll to position [0, 0]
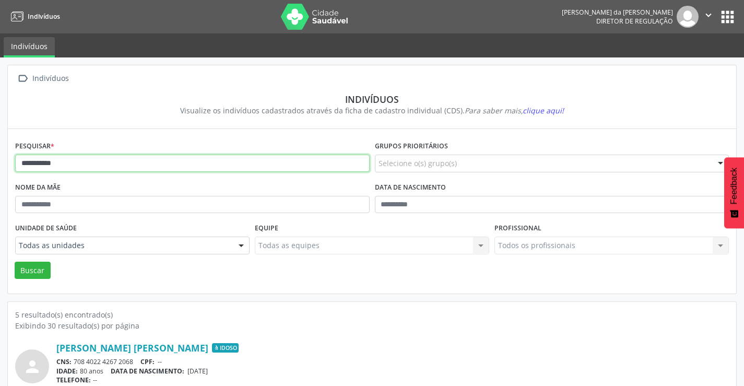
click at [76, 163] on input "**********" at bounding box center [192, 164] width 355 height 18
type input "*"
click at [15, 262] on button "Buscar" at bounding box center [33, 271] width 36 height 18
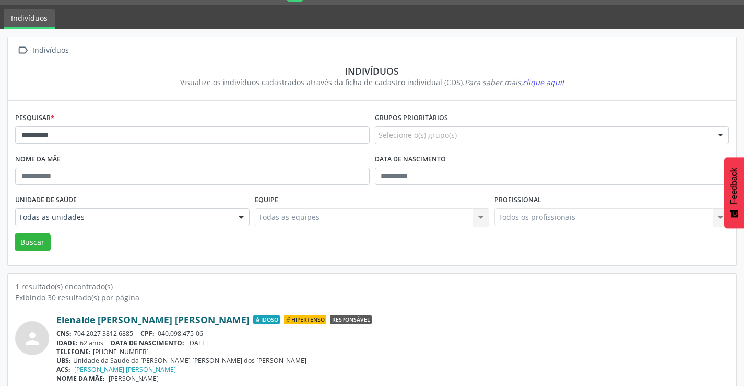
scroll to position [40, 0]
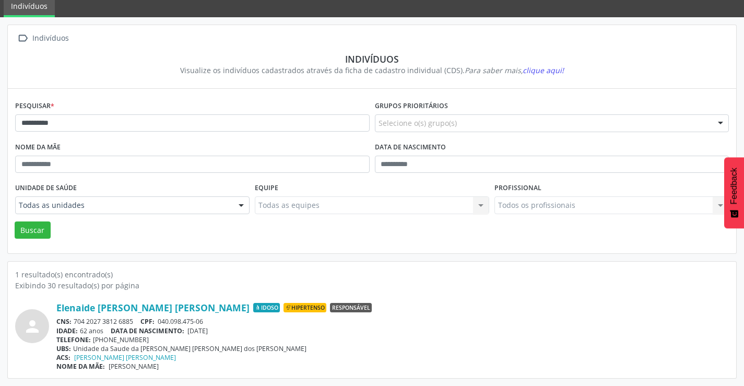
drag, startPoint x: 137, startPoint y: 318, endPoint x: 75, endPoint y: 321, distance: 62.7
click at [75, 321] on div "CNS: 704 2027 3812 6885 CPF: 040.098.475-06" at bounding box center [392, 321] width 673 height 9
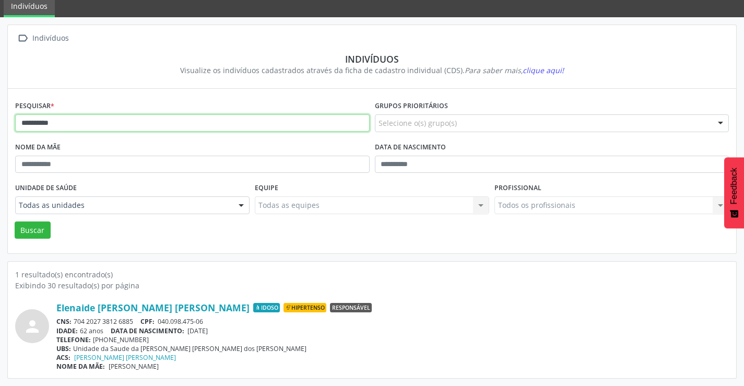
click at [130, 128] on input "**********" at bounding box center [192, 123] width 355 height 18
type input "*"
click at [15, 221] on button "Buscar" at bounding box center [33, 230] width 36 height 18
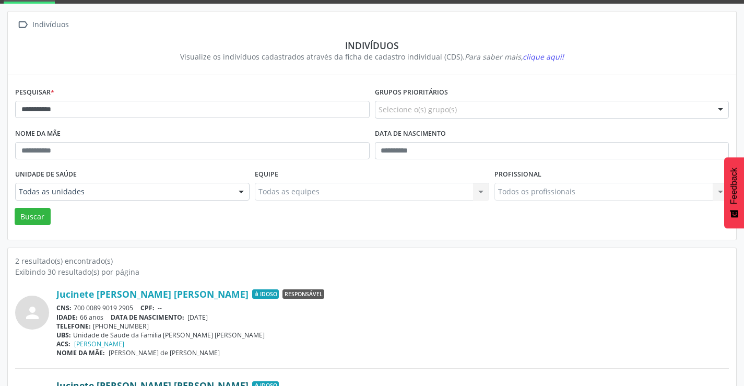
scroll to position [132, 0]
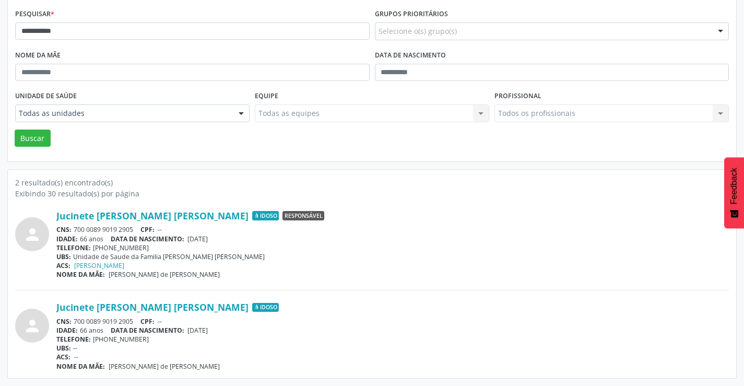
drag, startPoint x: 136, startPoint y: 228, endPoint x: 76, endPoint y: 230, distance: 60.6
click at [76, 230] on div "CNS: 700 0089 9019 2905 CPF: --" at bounding box center [392, 229] width 673 height 9
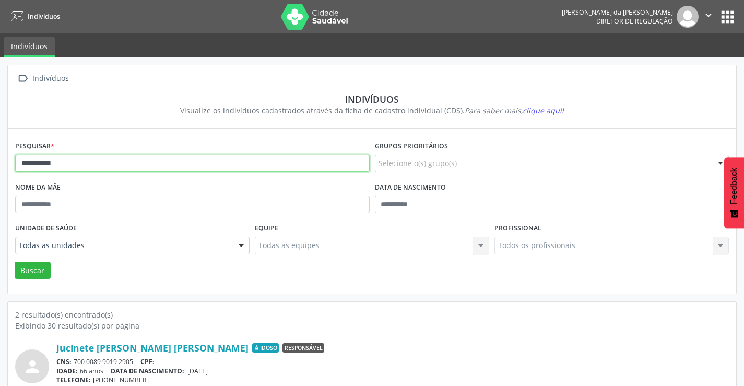
click at [166, 169] on input "**********" at bounding box center [192, 164] width 355 height 18
type input "*"
click at [15, 262] on button "Buscar" at bounding box center [33, 271] width 36 height 18
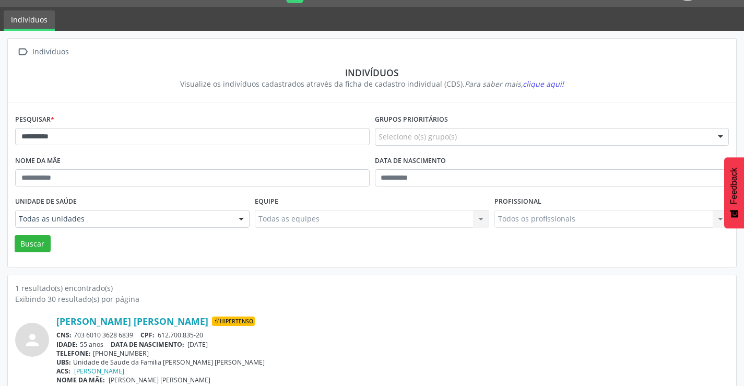
scroll to position [40, 0]
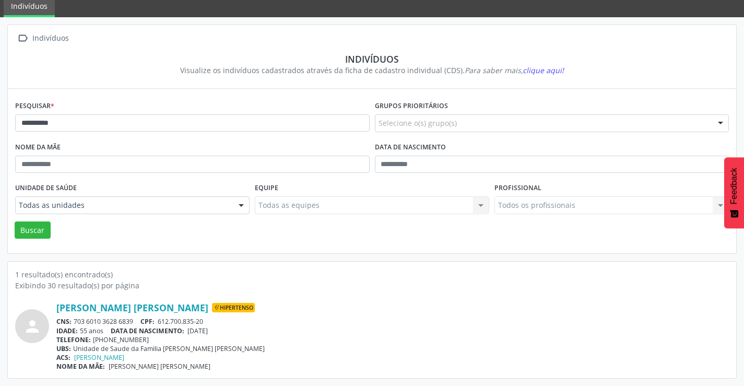
drag, startPoint x: 140, startPoint y: 322, endPoint x: 76, endPoint y: 317, distance: 65.0
click at [75, 319] on div "CNS: 703 6010 3628 6839 CPF: 612.700.835-20" at bounding box center [392, 321] width 673 height 9
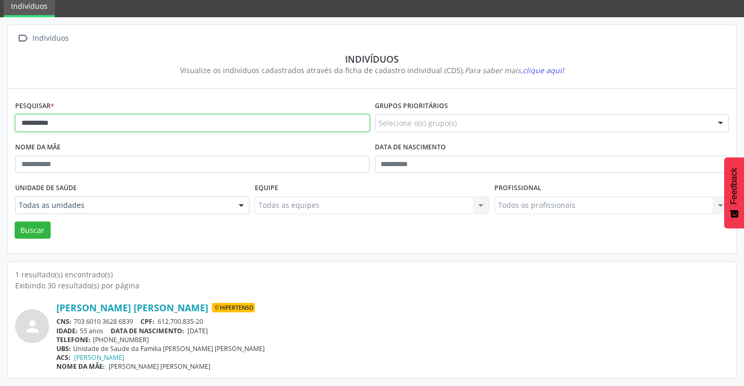
click at [174, 125] on input "**********" at bounding box center [192, 123] width 355 height 18
type input "*"
click at [15, 221] on button "Buscar" at bounding box center [33, 230] width 36 height 18
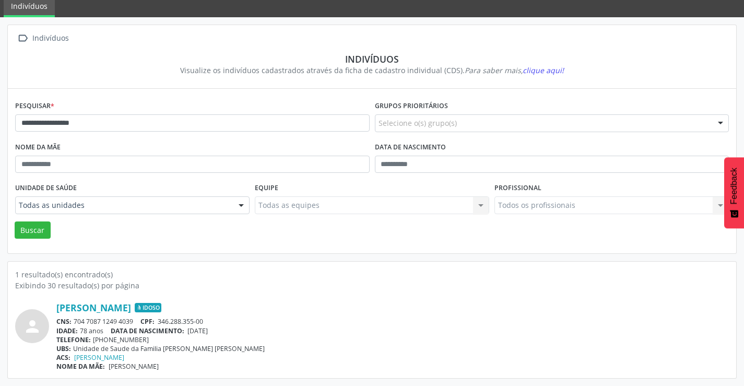
drag, startPoint x: 139, startPoint y: 321, endPoint x: 74, endPoint y: 321, distance: 65.3
click at [74, 321] on div "CNS: 704 7087 1249 4039 CPF: 346.288.355-00" at bounding box center [392, 321] width 673 height 9
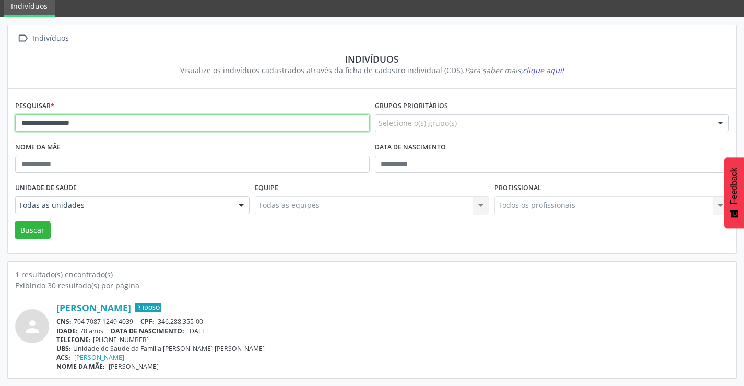
click at [175, 119] on input "**********" at bounding box center [192, 123] width 355 height 18
type input "*"
click at [15, 221] on button "Buscar" at bounding box center [33, 230] width 36 height 18
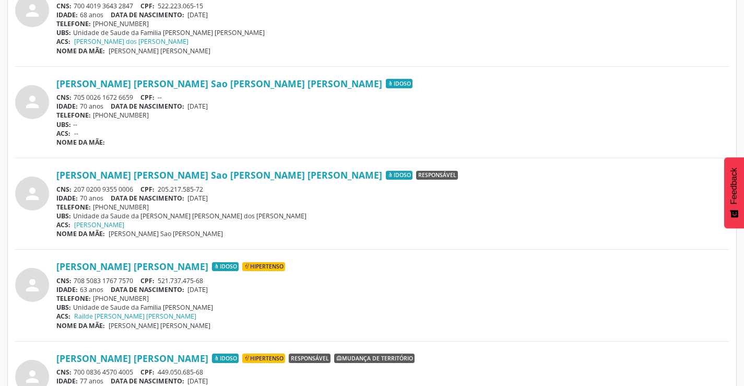
scroll to position [731, 0]
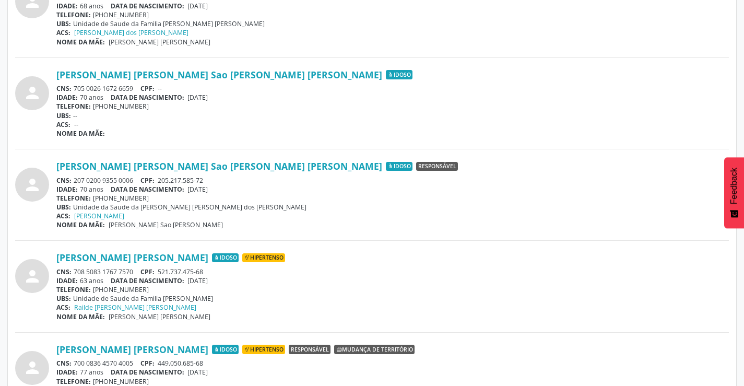
drag, startPoint x: 139, startPoint y: 268, endPoint x: 76, endPoint y: 270, distance: 63.2
click at [76, 270] on div "CNS: 708 5083 1767 7570 CPF: 521.737.475-68" at bounding box center [392, 271] width 673 height 9
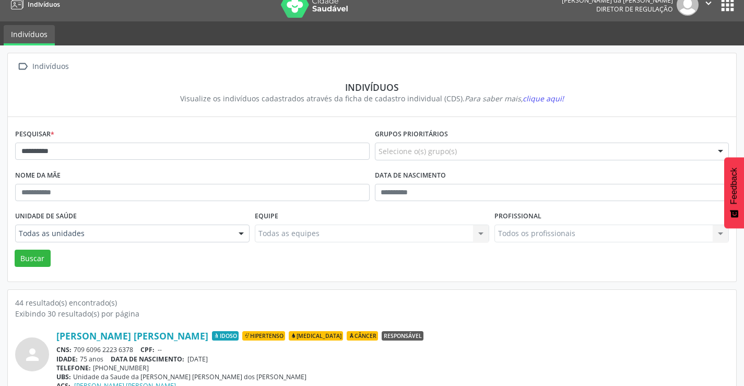
scroll to position [0, 0]
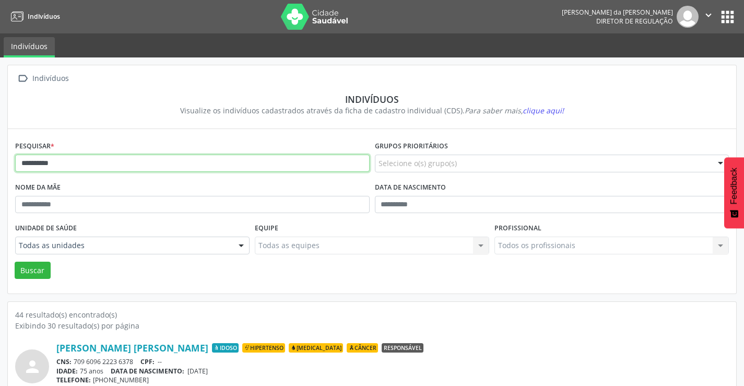
click at [123, 160] on input "**********" at bounding box center [192, 164] width 355 height 18
type input "*"
click at [15, 262] on button "Buscar" at bounding box center [33, 271] width 36 height 18
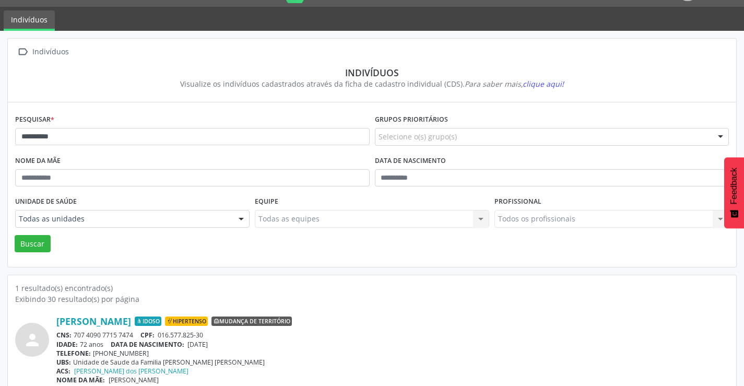
scroll to position [40, 0]
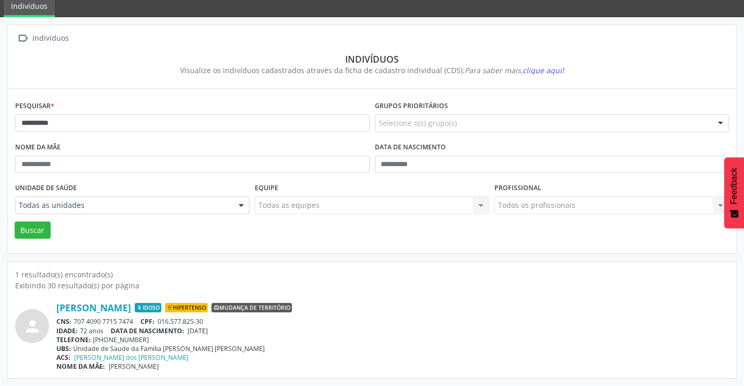
drag, startPoint x: 138, startPoint y: 318, endPoint x: 79, endPoint y: 320, distance: 59.5
click at [79, 320] on div "CNS: 707 4090 7715 7474 CPF: 016.577.825-30" at bounding box center [392, 321] width 673 height 9
click at [397, 293] on div "person [PERSON_NAME] Idoso Hipertenso Mudança de território CNS: 707 4090 7715 …" at bounding box center [372, 331] width 714 height 80
drag, startPoint x: 134, startPoint y: 322, endPoint x: 76, endPoint y: 321, distance: 58.0
click at [76, 321] on div "CNS: 707 4090 7715 7474 CPF: 016.577.825-30" at bounding box center [392, 321] width 673 height 9
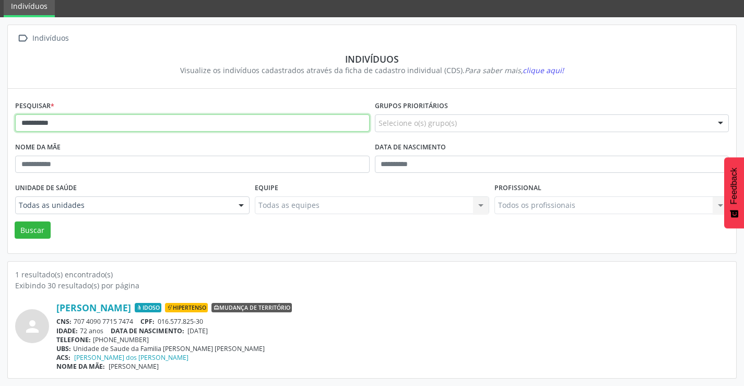
click at [234, 125] on input "**********" at bounding box center [192, 123] width 355 height 18
type input "*"
click at [15, 221] on button "Buscar" at bounding box center [33, 230] width 36 height 18
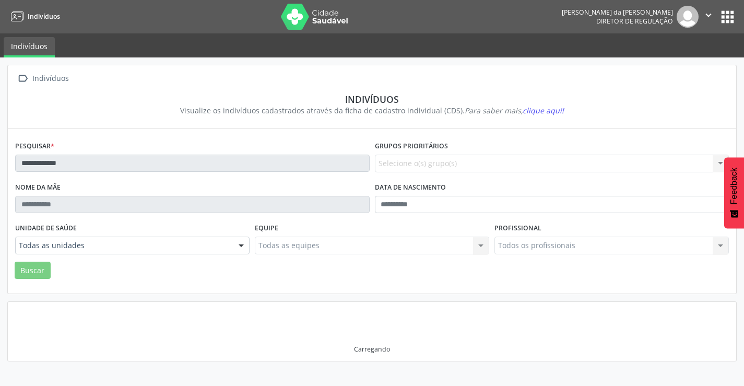
scroll to position [0, 0]
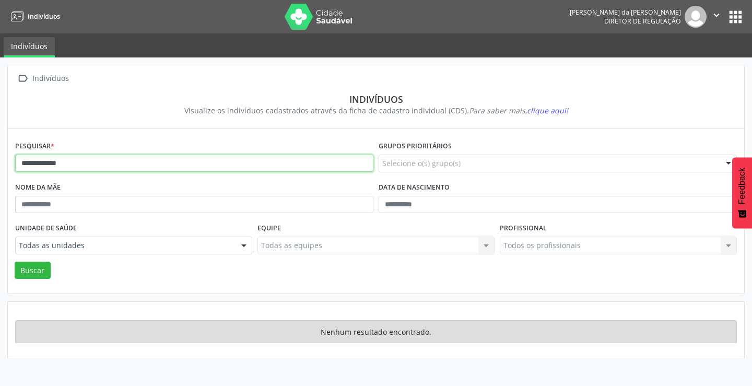
click at [120, 163] on input "**********" at bounding box center [194, 164] width 358 height 18
click at [15, 262] on button "Buscar" at bounding box center [33, 271] width 36 height 18
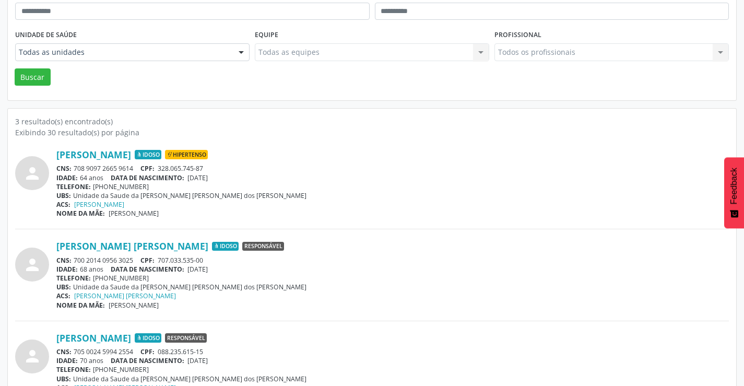
scroll to position [209, 0]
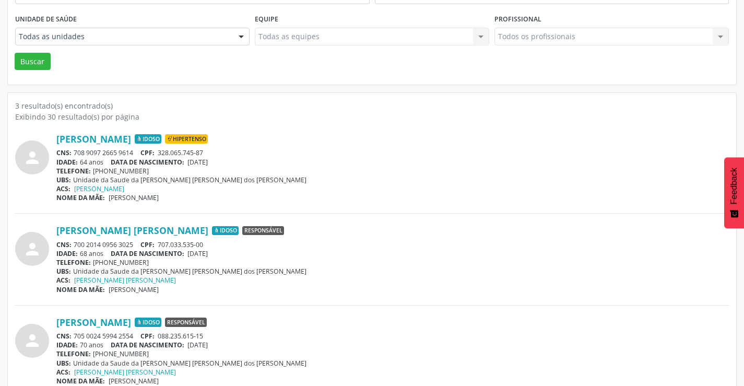
drag, startPoint x: 138, startPoint y: 241, endPoint x: 76, endPoint y: 243, distance: 62.2
click at [76, 243] on div "CNS: 700 2014 0956 3025 CPF: 707.033.535-00" at bounding box center [392, 244] width 673 height 9
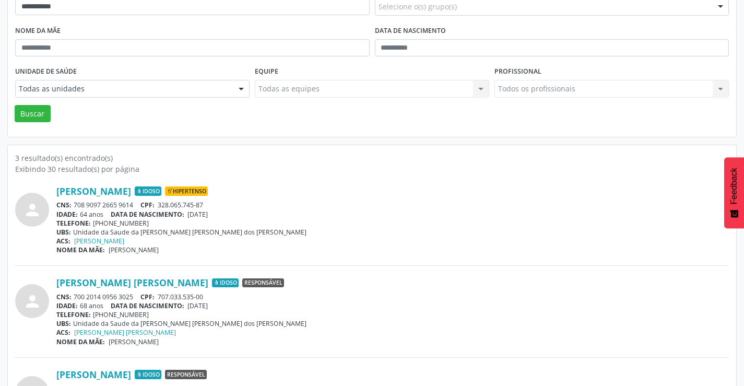
scroll to position [0, 0]
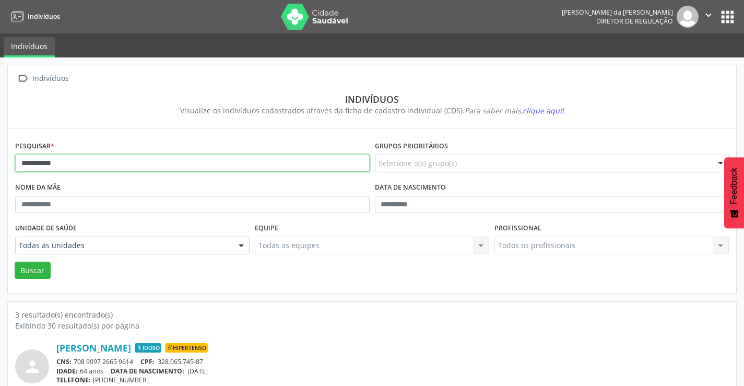
click at [160, 162] on input "**********" at bounding box center [192, 164] width 355 height 18
type input "*"
click at [15, 262] on button "Buscar" at bounding box center [33, 271] width 36 height 18
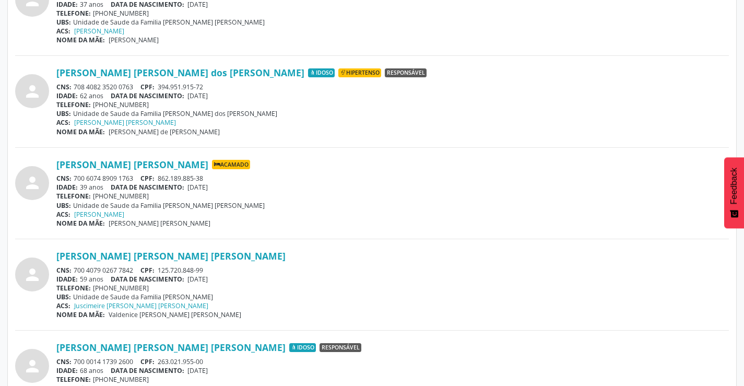
scroll to position [679, 0]
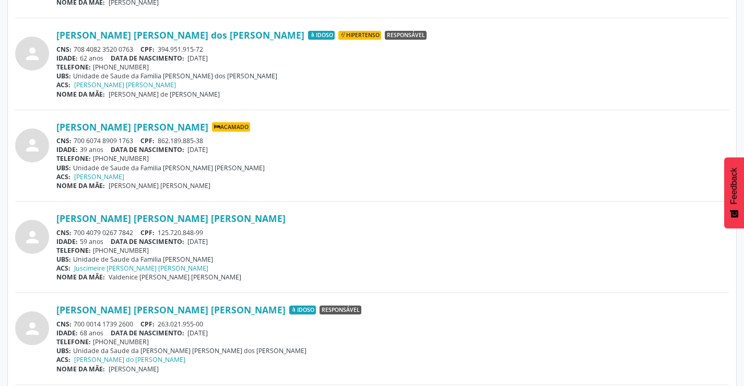
drag, startPoint x: 138, startPoint y: 230, endPoint x: 72, endPoint y: 225, distance: 67.0
click at [72, 225] on div "[PERSON_NAME] [PERSON_NAME] [PERSON_NAME] CNS: 700 4079 0267 7842 CPF: 125.720.…" at bounding box center [392, 247] width 673 height 69
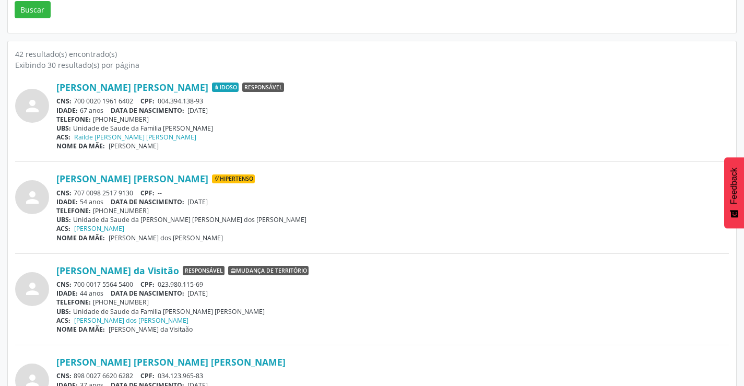
scroll to position [0, 0]
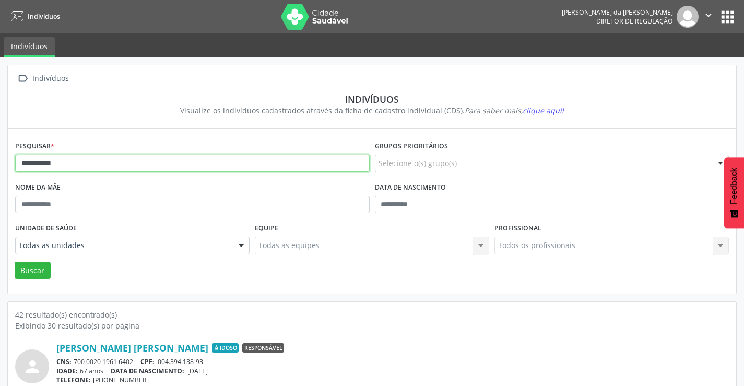
click at [163, 162] on input "**********" at bounding box center [192, 164] width 355 height 18
type input "*"
click at [15, 262] on button "Buscar" at bounding box center [33, 271] width 36 height 18
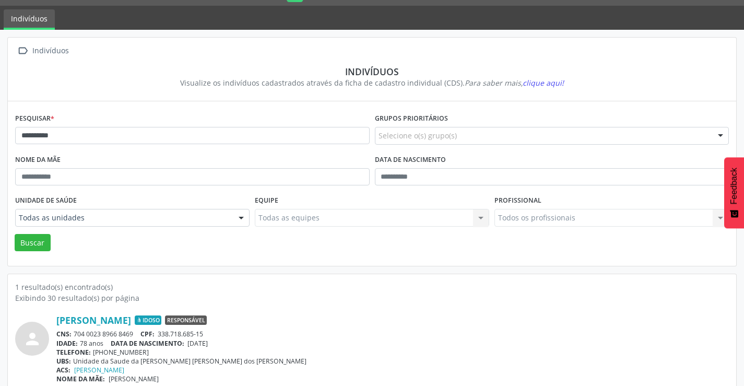
scroll to position [40, 0]
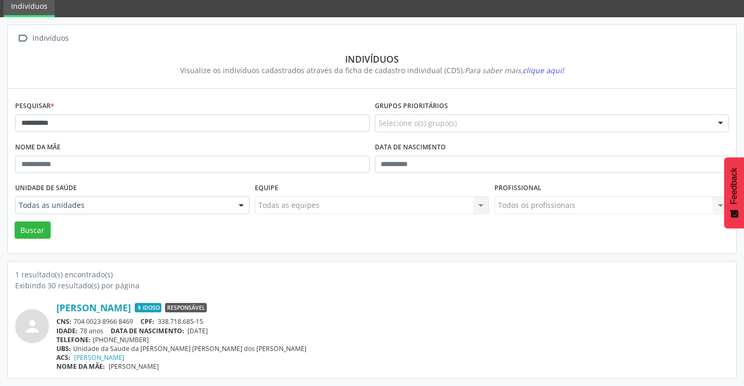
drag, startPoint x: 135, startPoint y: 320, endPoint x: 75, endPoint y: 316, distance: 60.2
click at [75, 316] on div "[PERSON_NAME] Idoso Responsável CNS: 704 0023 8966 8469 CPF: 338.718.685-15 IDA…" at bounding box center [392, 336] width 673 height 69
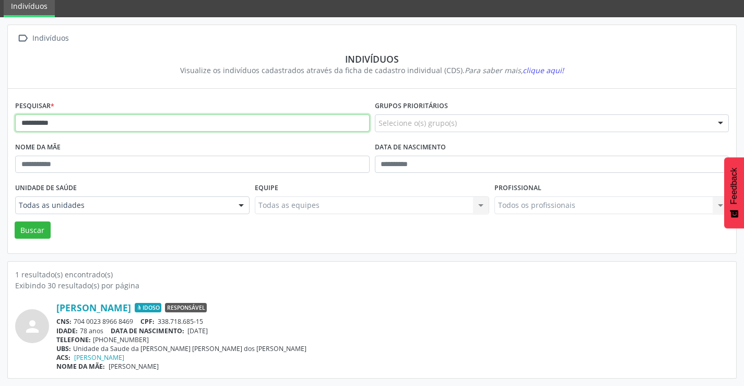
click at [144, 119] on input "**********" at bounding box center [192, 123] width 355 height 18
type input "*"
click at [15, 221] on button "Buscar" at bounding box center [33, 230] width 36 height 18
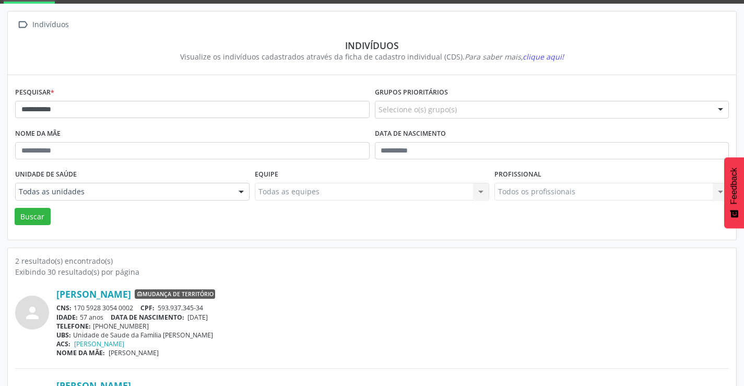
scroll to position [132, 0]
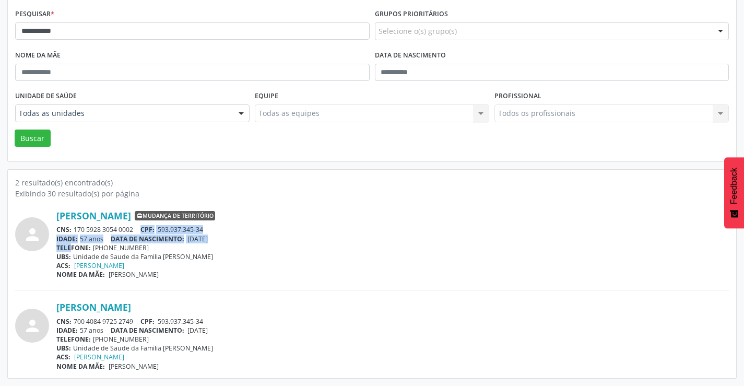
drag, startPoint x: 136, startPoint y: 225, endPoint x: 74, endPoint y: 244, distance: 64.9
click at [73, 245] on div "[PERSON_NAME] Mudança de território CNS: 170 5928 3054 0002 CPF: 593.937.345-34…" at bounding box center [392, 244] width 673 height 69
click at [382, 205] on div "person [PERSON_NAME] Mudança de território CNS: 170 5928 3054 0002 CPF: 593.937…" at bounding box center [372, 285] width 714 height 172
drag, startPoint x: 135, startPoint y: 230, endPoint x: 76, endPoint y: 228, distance: 59.0
click at [76, 228] on div "CNS: 170 5928 3054 0002 CPF: 593.937.345-34" at bounding box center [392, 229] width 673 height 9
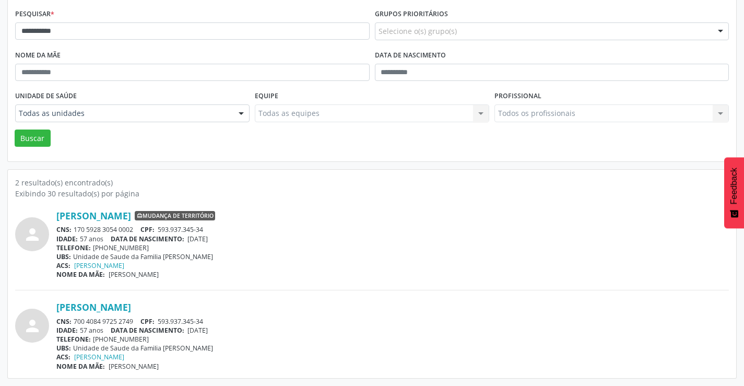
scroll to position [0, 0]
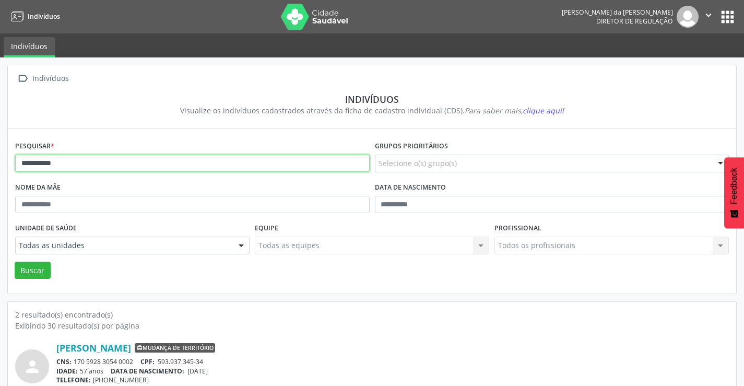
click at [162, 162] on input "**********" at bounding box center [192, 164] width 355 height 18
type input "*"
click at [15, 262] on button "Buscar" at bounding box center [33, 271] width 36 height 18
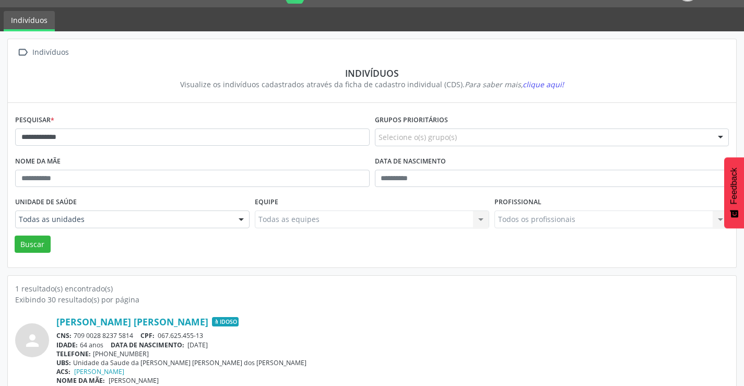
scroll to position [40, 0]
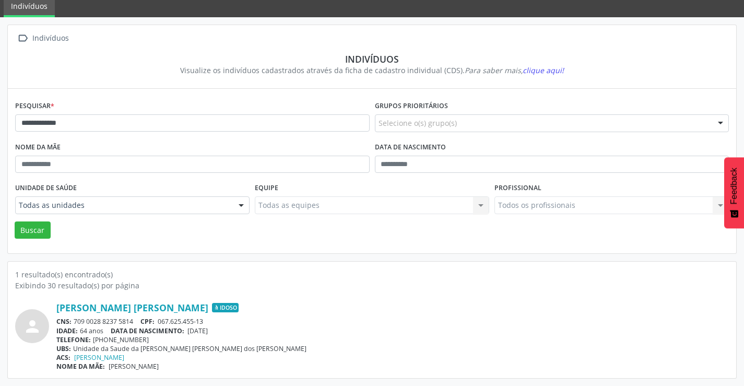
drag, startPoint x: 134, startPoint y: 320, endPoint x: 86, endPoint y: 322, distance: 48.6
click at [76, 322] on div "CNS: 709 0028 8237 5814 CPF: 067.625.455-13" at bounding box center [392, 321] width 673 height 9
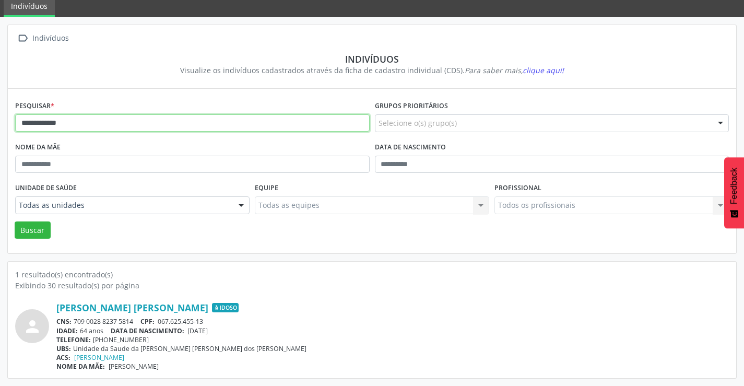
click at [97, 120] on input "**********" at bounding box center [192, 123] width 355 height 18
type input "*"
click at [15, 221] on button "Buscar" at bounding box center [33, 230] width 36 height 18
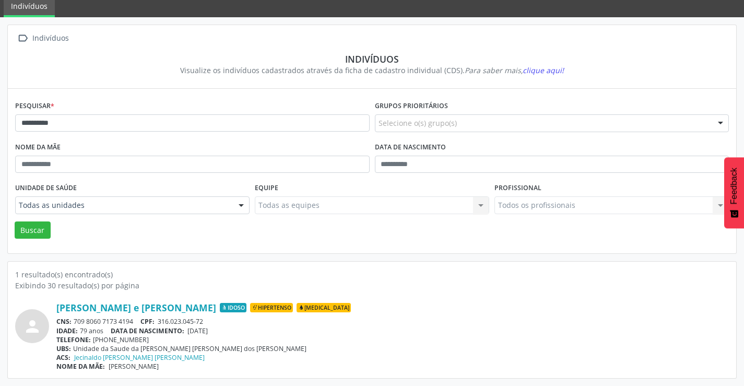
drag, startPoint x: 135, startPoint y: 320, endPoint x: 73, endPoint y: 319, distance: 62.2
click at [73, 319] on div "CNS: 709 8060 7173 4194 CPF: 316.023.045-72" at bounding box center [392, 321] width 673 height 9
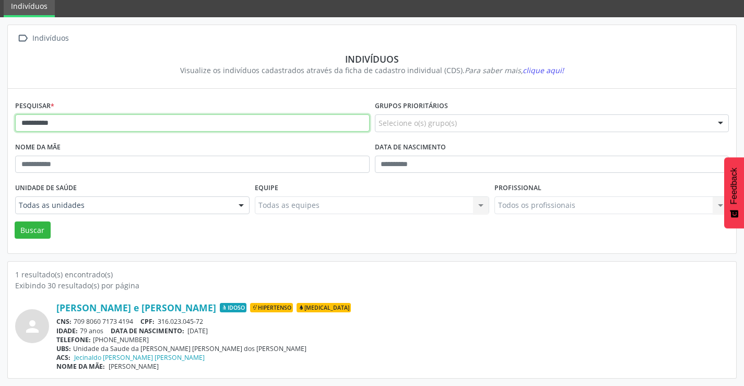
click at [178, 127] on input "**********" at bounding box center [192, 123] width 355 height 18
type input "*"
click at [15, 221] on button "Buscar" at bounding box center [33, 230] width 36 height 18
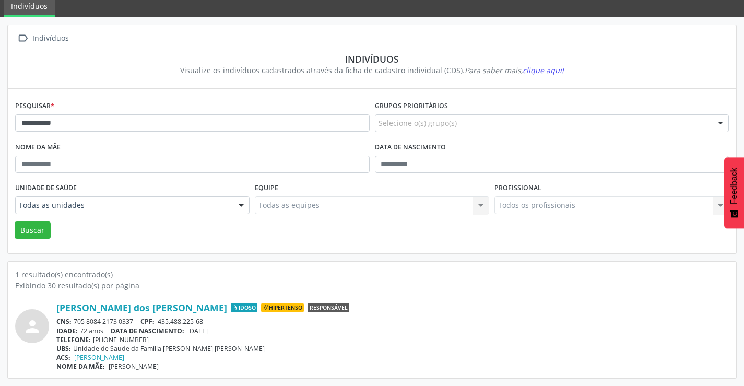
drag, startPoint x: 134, startPoint y: 322, endPoint x: 78, endPoint y: 316, distance: 56.7
click at [75, 320] on div "CNS: 705 8084 2173 0337 CPF: 435.488.225-68" at bounding box center [392, 321] width 673 height 9
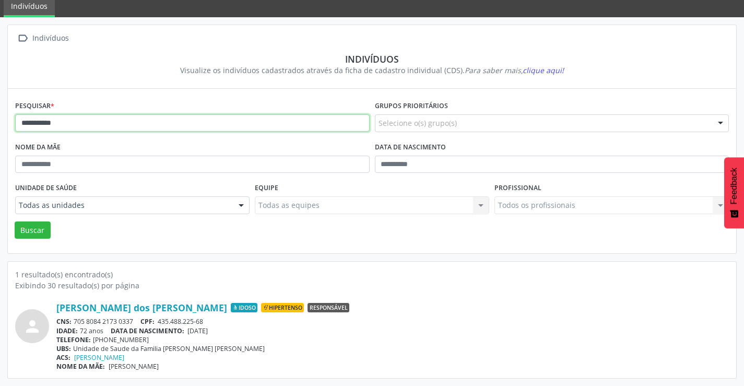
click at [258, 124] on input "**********" at bounding box center [192, 123] width 355 height 18
type input "*"
click at [15, 221] on button "Buscar" at bounding box center [33, 230] width 36 height 18
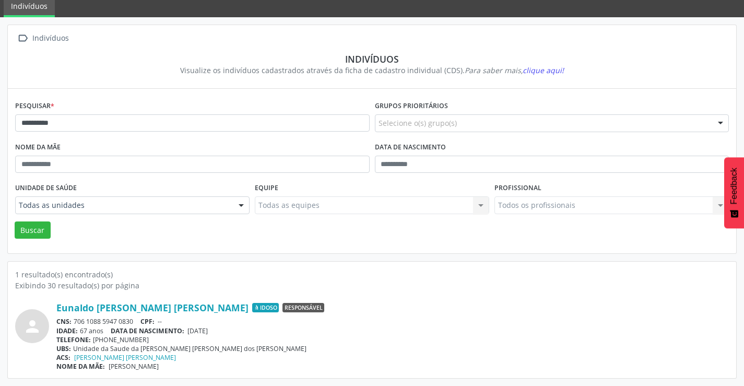
drag, startPoint x: 134, startPoint y: 320, endPoint x: 74, endPoint y: 320, distance: 60.1
click at [74, 320] on div "CNS: 706 1088 5947 0830 CPF: --" at bounding box center [392, 321] width 673 height 9
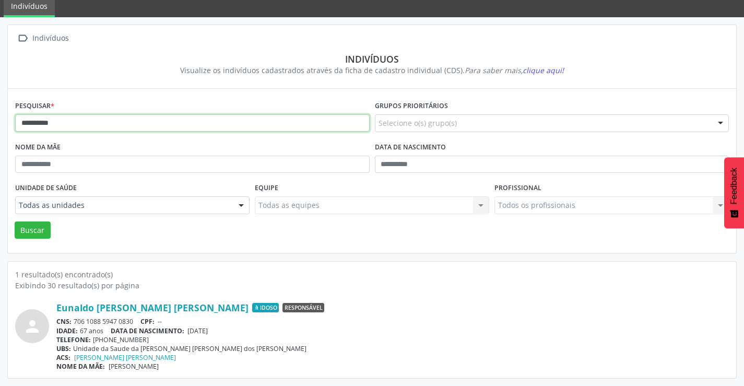
click at [76, 122] on input "**********" at bounding box center [192, 123] width 355 height 18
type input "*"
click at [15, 221] on button "Buscar" at bounding box center [33, 230] width 36 height 18
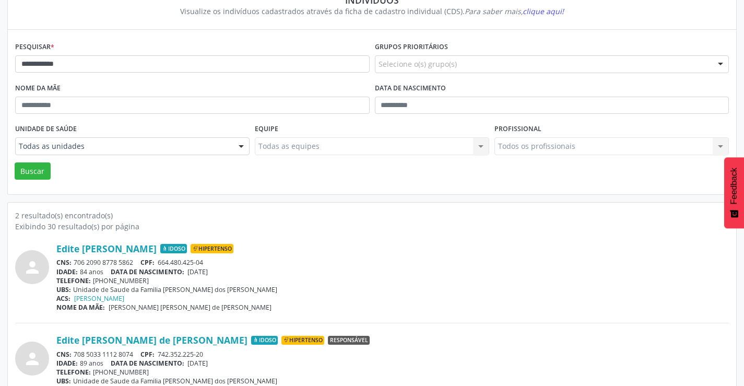
scroll to position [132, 0]
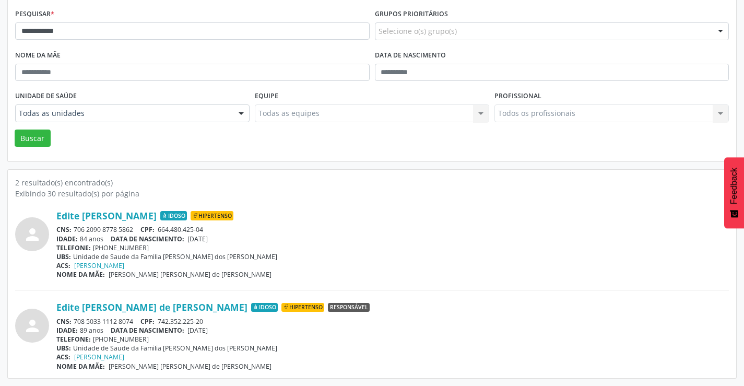
drag, startPoint x: 138, startPoint y: 227, endPoint x: 78, endPoint y: 225, distance: 60.1
click at [74, 228] on div "CNS: 706 2090 8778 5862 CPF: 664.480.425-04" at bounding box center [392, 229] width 673 height 9
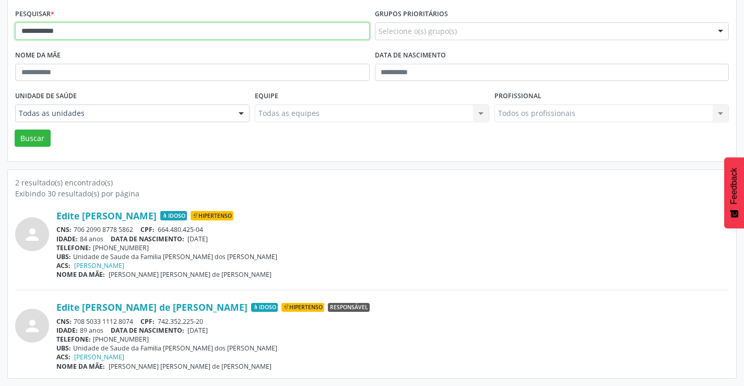
click at [179, 28] on input "**********" at bounding box center [192, 31] width 355 height 18
type input "*"
click at [15, 130] on button "Buscar" at bounding box center [33, 139] width 36 height 18
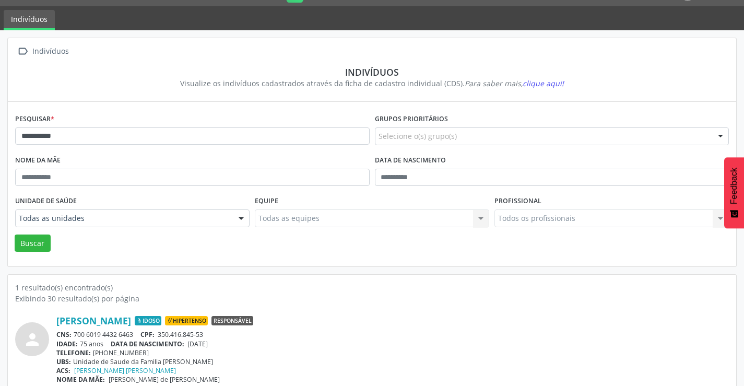
scroll to position [40, 0]
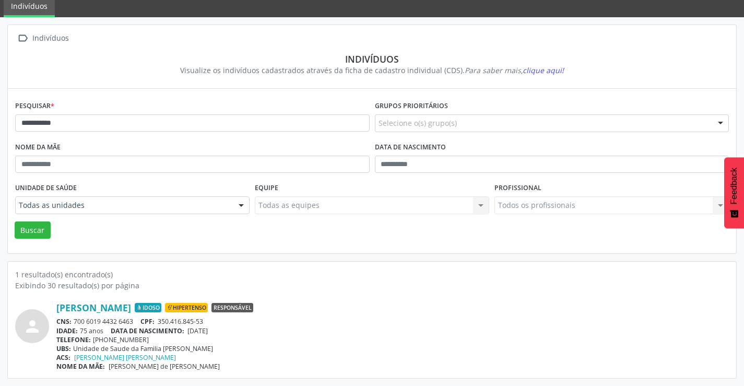
drag, startPoint x: 139, startPoint y: 318, endPoint x: 86, endPoint y: 316, distance: 53.3
click at [75, 320] on div "CNS: 700 6019 4432 6463 CPF: 350.416.845-53" at bounding box center [392, 321] width 673 height 9
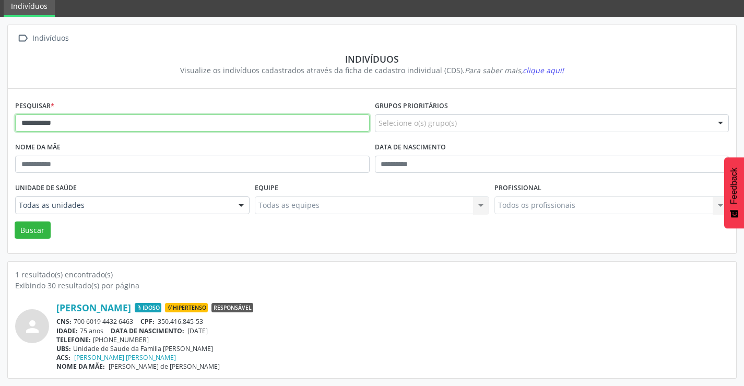
click at [298, 125] on input "**********" at bounding box center [192, 123] width 355 height 18
type input "*"
click at [15, 221] on button "Buscar" at bounding box center [33, 230] width 36 height 18
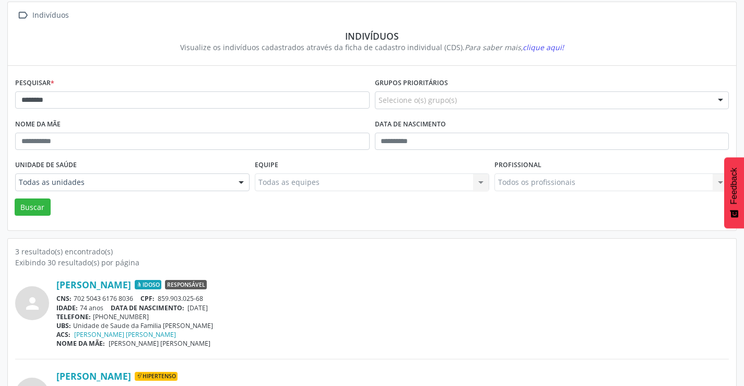
scroll to position [157, 0]
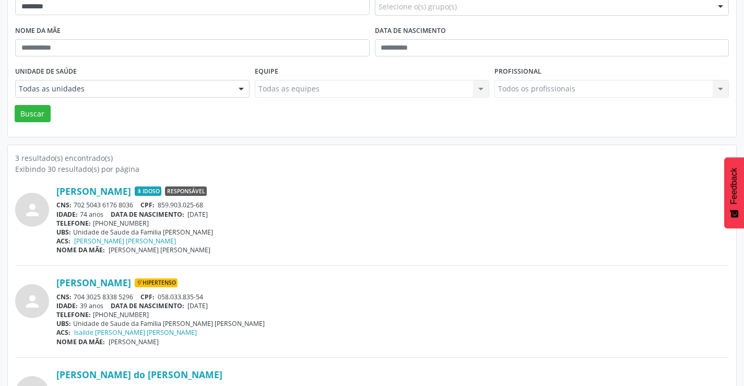
drag, startPoint x: 134, startPoint y: 204, endPoint x: 75, endPoint y: 205, distance: 59.0
click at [75, 205] on div "CNS: 702 5043 6176 8036 CPF: 859.903.025-68" at bounding box center [392, 205] width 673 height 9
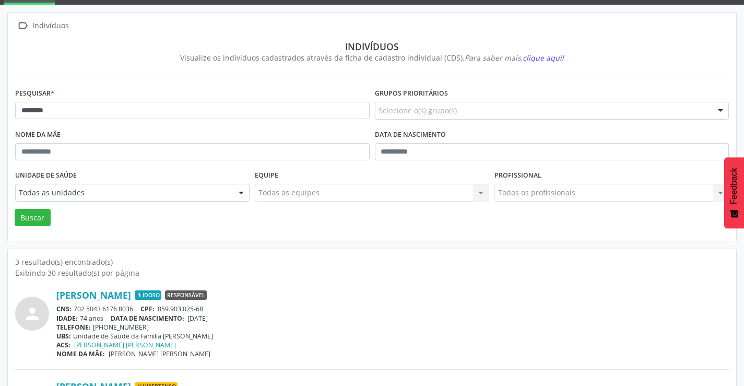
scroll to position [52, 0]
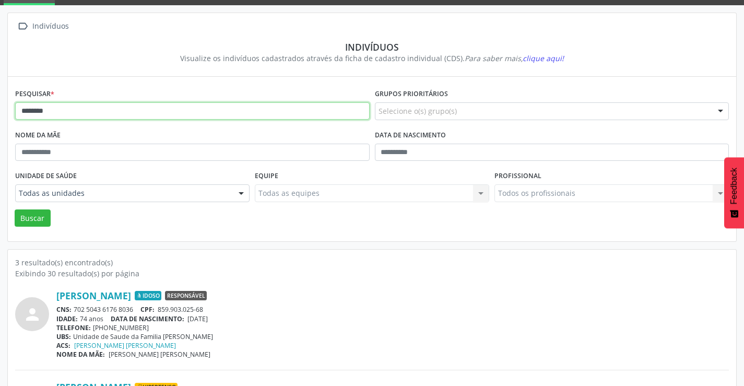
click at [121, 111] on input "********" at bounding box center [192, 111] width 355 height 18
type input "*"
click at [15, 209] on button "Buscar" at bounding box center [33, 218] width 36 height 18
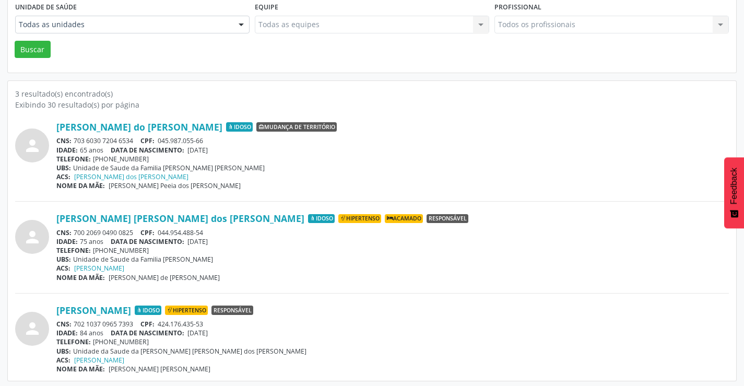
scroll to position [223, 0]
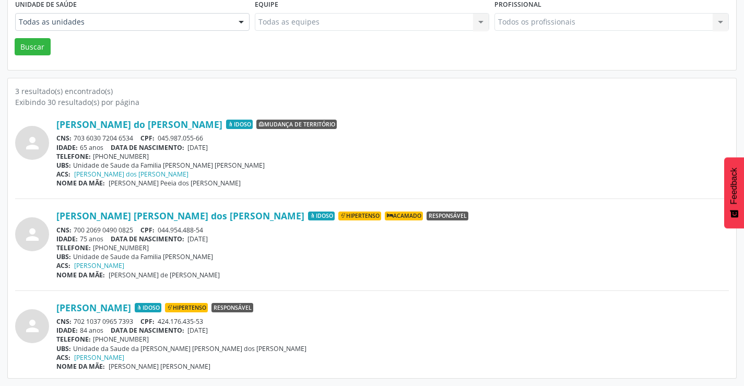
drag, startPoint x: 139, startPoint y: 320, endPoint x: 73, endPoint y: 321, distance: 66.3
click at [73, 321] on div "CNS: 702 1037 0965 7393 CPF: 424.176.435-53" at bounding box center [392, 321] width 673 height 9
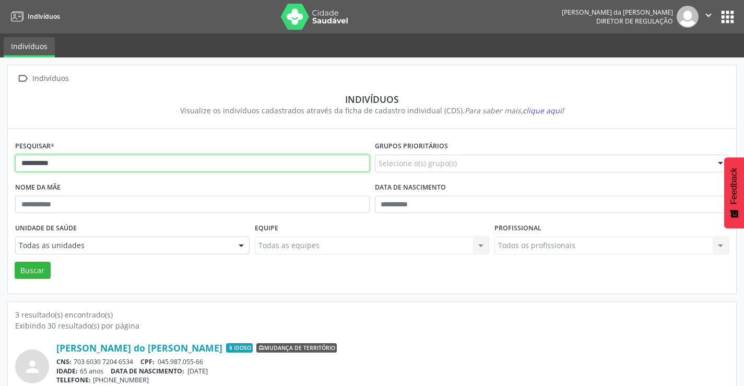
click at [187, 161] on input "**********" at bounding box center [192, 164] width 355 height 18
type input "*"
click at [15, 262] on button "Buscar" at bounding box center [33, 271] width 36 height 18
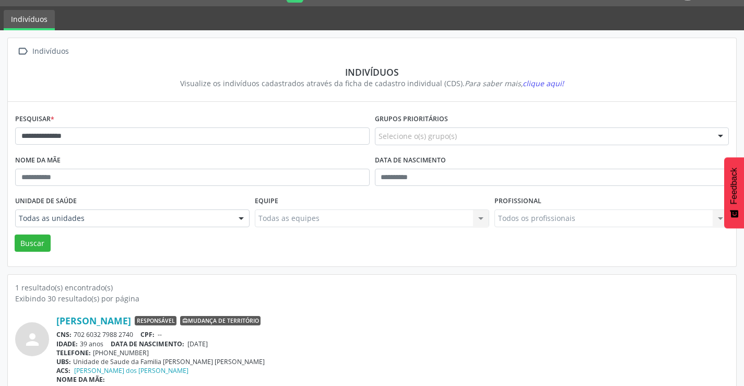
scroll to position [40, 0]
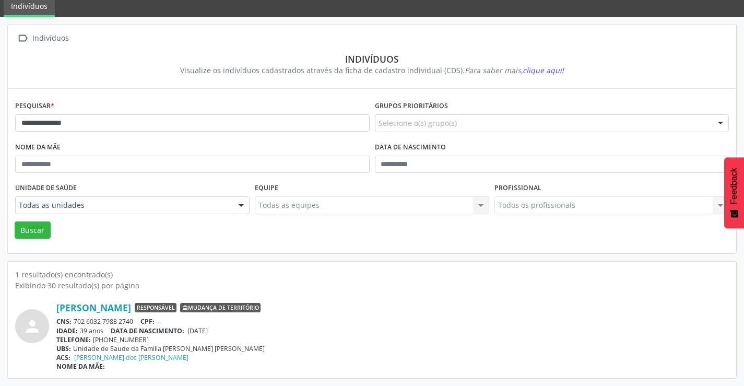
drag, startPoint x: 137, startPoint y: 319, endPoint x: 78, endPoint y: 324, distance: 59.2
click at [78, 324] on div "CNS: 702 6032 7988 2740 CPF: --" at bounding box center [392, 321] width 673 height 9
drag, startPoint x: 287, startPoint y: 323, endPoint x: 213, endPoint y: 326, distance: 74.2
click at [260, 324] on div "CNS: 702 6032 7988 2740 CPF: --" at bounding box center [392, 321] width 673 height 9
drag, startPoint x: 137, startPoint y: 319, endPoint x: 72, endPoint y: 322, distance: 65.9
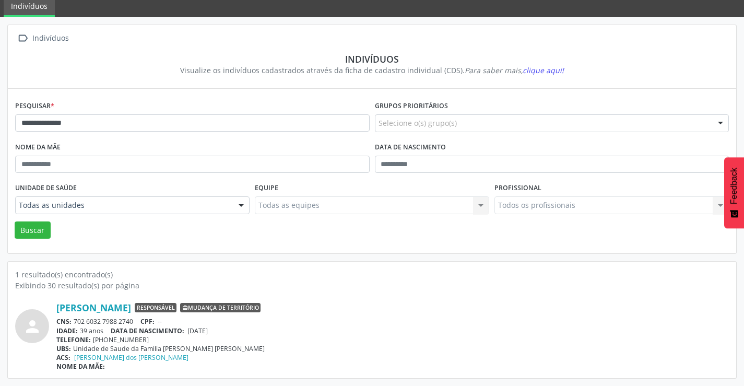
click at [72, 322] on div "CNS: 702 6032 7988 2740 CPF: --" at bounding box center [392, 321] width 673 height 9
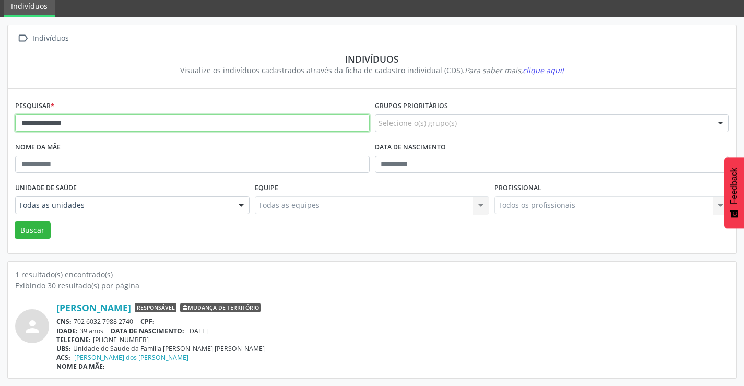
click at [162, 120] on input "**********" at bounding box center [192, 123] width 355 height 18
type input "*"
click at [15, 221] on button "Buscar" at bounding box center [33, 230] width 36 height 18
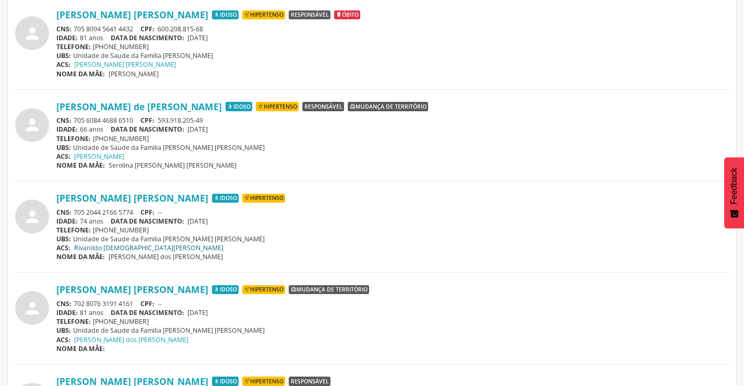
scroll to position [992, 0]
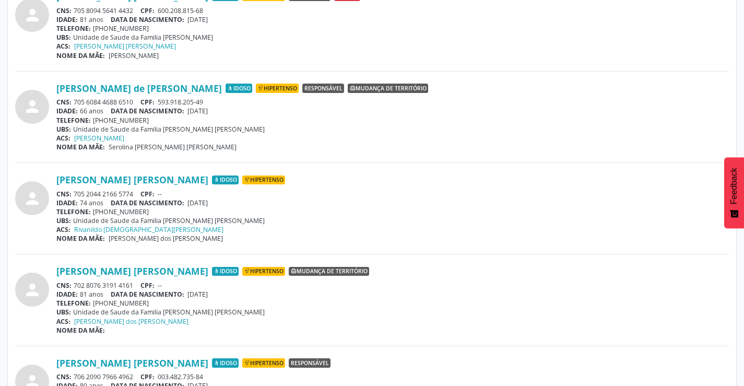
drag, startPoint x: 136, startPoint y: 283, endPoint x: 74, endPoint y: 284, distance: 61.6
click at [74, 284] on div "CNS: 702 8076 3191 4161 CPF: --" at bounding box center [392, 285] width 673 height 9
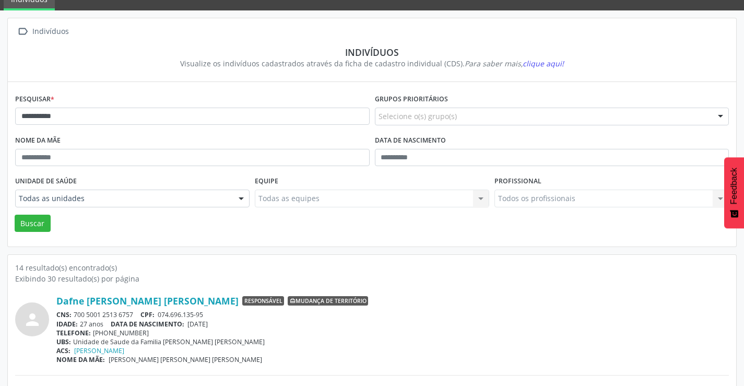
scroll to position [0, 0]
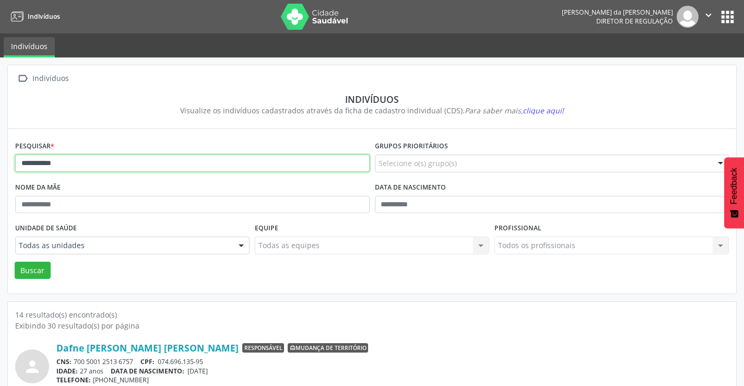
click at [113, 159] on input "**********" at bounding box center [192, 164] width 355 height 18
type input "*"
click at [15, 262] on button "Buscar" at bounding box center [33, 271] width 36 height 18
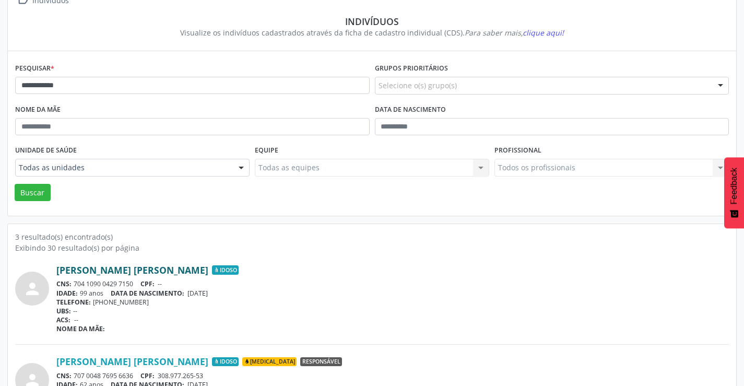
scroll to position [104, 0]
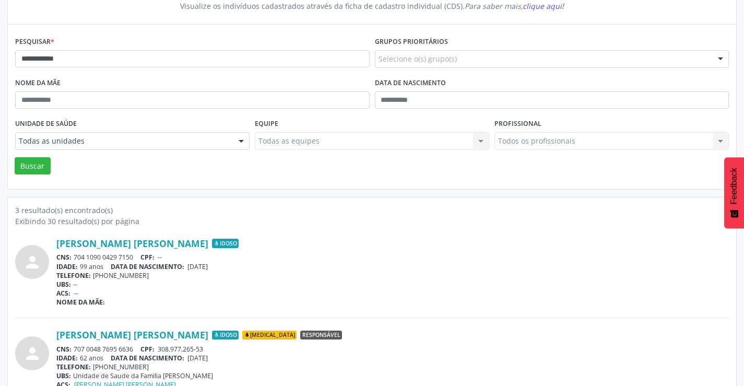
click at [139, 254] on div "CNS: 704 1090 0429 7150 CPF: --" at bounding box center [392, 257] width 673 height 9
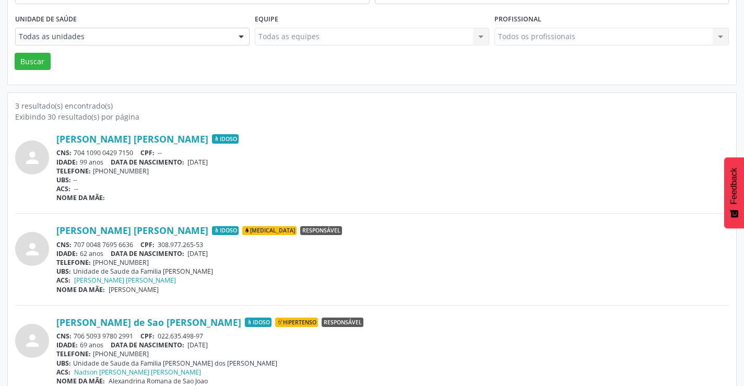
scroll to position [223, 0]
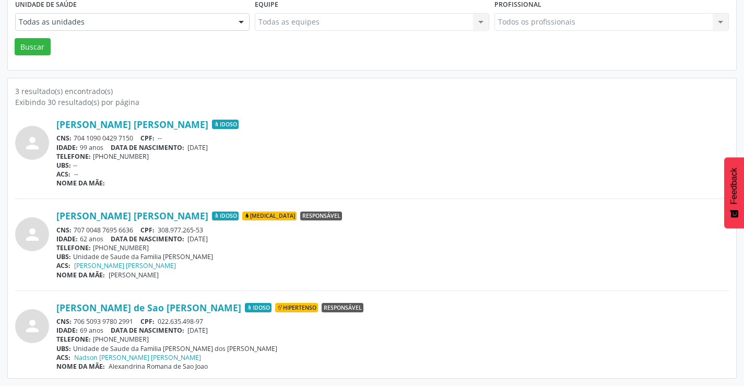
drag, startPoint x: 136, startPoint y: 318, endPoint x: 74, endPoint y: 317, distance: 62.7
click at [74, 317] on div "CNS: 706 5093 9780 2991 CPF: 022.635.498-97" at bounding box center [392, 321] width 673 height 9
click at [158, 269] on link "[PERSON_NAME] [PERSON_NAME]" at bounding box center [125, 265] width 102 height 9
drag, startPoint x: 137, startPoint y: 228, endPoint x: 80, endPoint y: 226, distance: 57.5
click at [73, 226] on div "CNS: 707 0048 7695 6636 CPF: 308.977.265-53" at bounding box center [392, 230] width 673 height 9
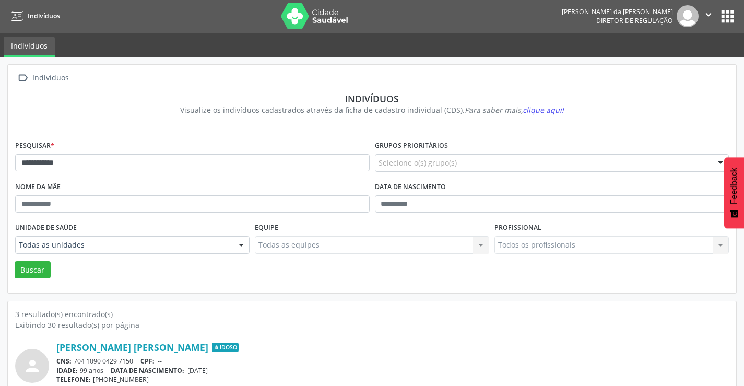
scroll to position [0, 0]
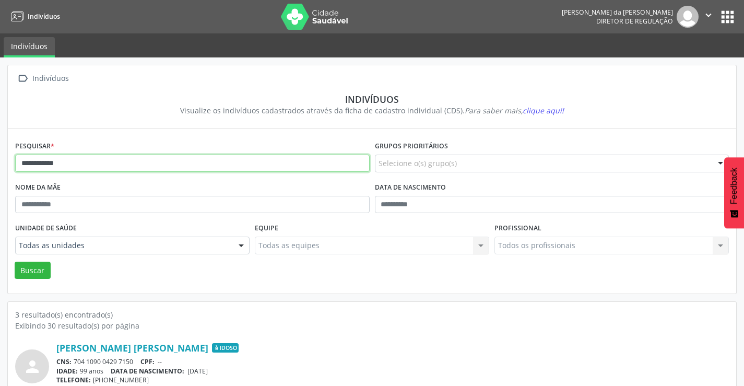
click at [204, 165] on input "**********" at bounding box center [192, 164] width 355 height 18
type input "*"
click at [15, 262] on button "Buscar" at bounding box center [33, 271] width 36 height 18
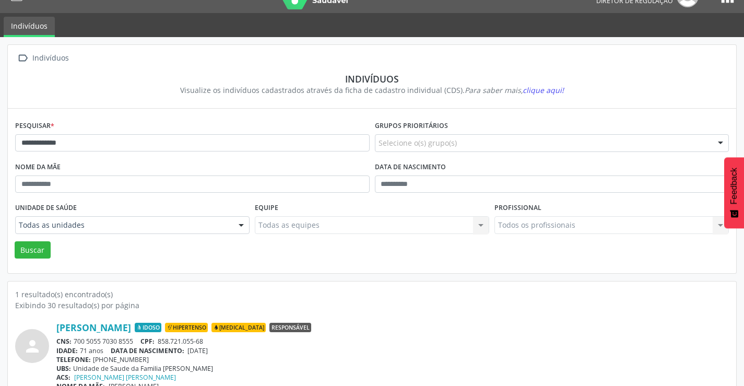
scroll to position [40, 0]
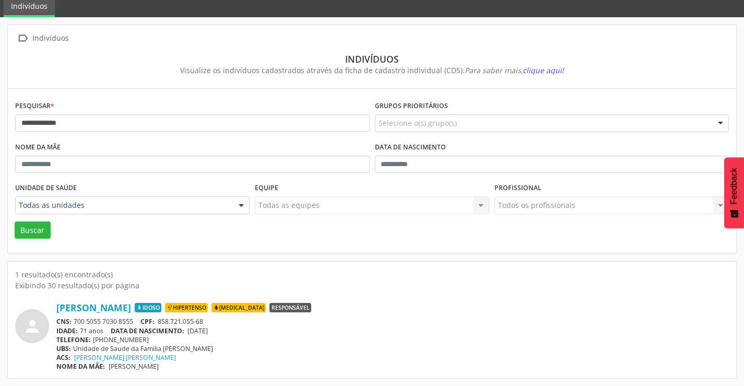
drag, startPoint x: 138, startPoint y: 320, endPoint x: 74, endPoint y: 321, distance: 64.8
click at [74, 321] on div "CNS: 700 5055 7030 8555 CPF: 858.721.055-68" at bounding box center [392, 321] width 673 height 9
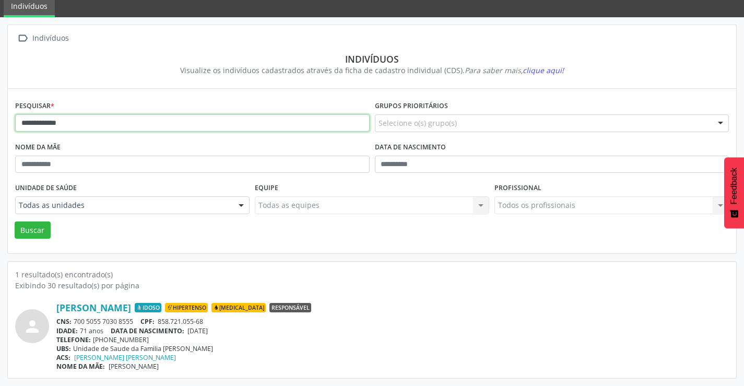
click at [155, 122] on input "**********" at bounding box center [192, 123] width 355 height 18
type input "*"
click at [15, 221] on button "Buscar" at bounding box center [33, 230] width 36 height 18
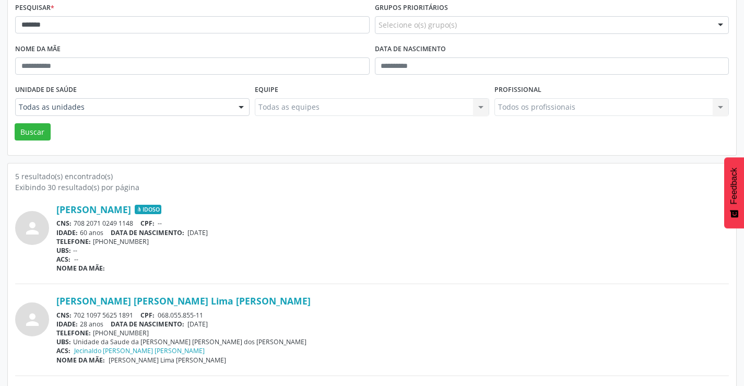
scroll to position [157, 0]
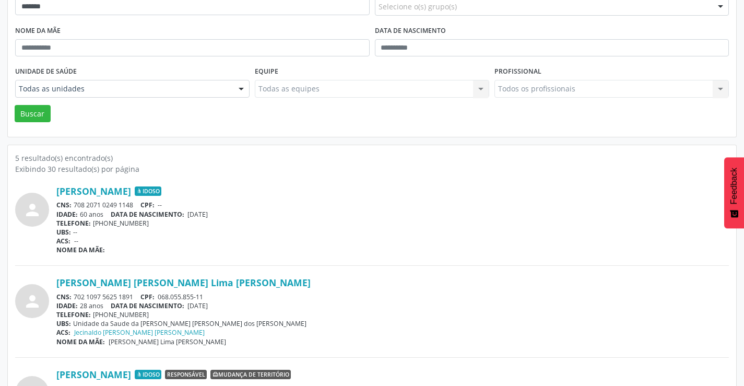
drag, startPoint x: 135, startPoint y: 203, endPoint x: 65, endPoint y: 200, distance: 70.0
click at [65, 200] on div "[PERSON_NAME] Idoso CNS: 708 2071 0249 1148 CPF: -- IDADE: 60 anos DATA [PERSON…" at bounding box center [392, 219] width 673 height 69
click at [67, 200] on div "[PERSON_NAME] Idoso CNS: 708 2071 0249 1148 CPF: -- IDADE: 60 anos DATA [PERSON…" at bounding box center [392, 219] width 673 height 69
drag, startPoint x: 140, startPoint y: 201, endPoint x: 73, endPoint y: 204, distance: 66.9
click at [73, 204] on div "CNS: 708 2071 0249 1148 CPF: --" at bounding box center [392, 205] width 673 height 9
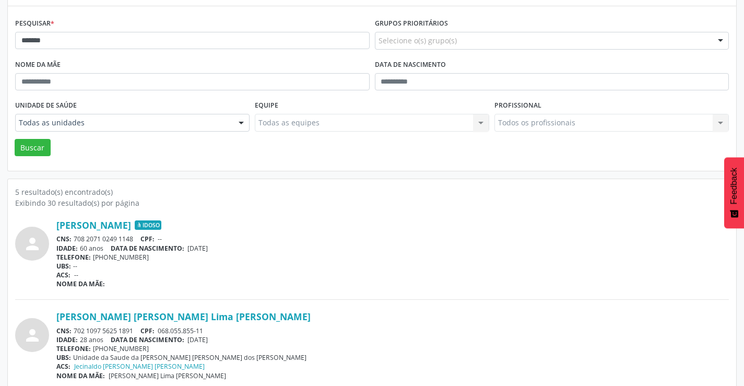
scroll to position [0, 0]
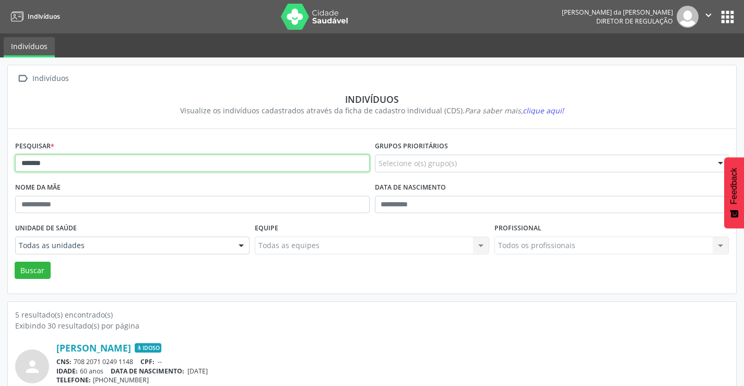
click at [68, 166] on input "*******" at bounding box center [192, 164] width 355 height 18
click at [15, 262] on button "Buscar" at bounding box center [33, 271] width 36 height 18
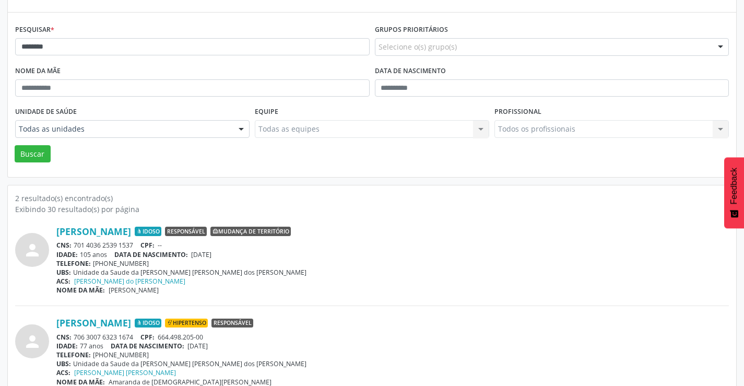
scroll to position [132, 0]
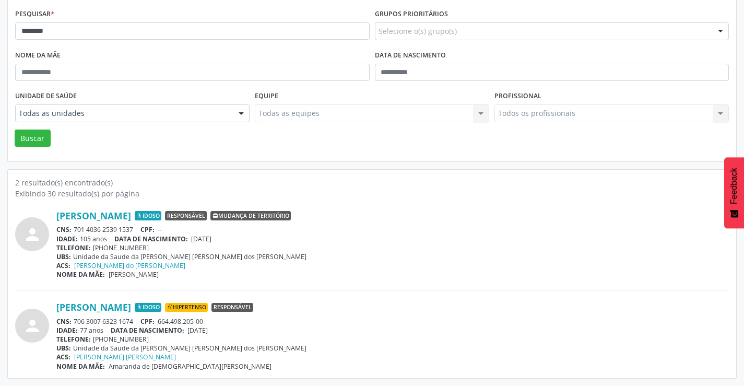
drag, startPoint x: 137, startPoint y: 317, endPoint x: 75, endPoint y: 322, distance: 61.8
click at [75, 322] on div "CNS: 706 3007 6323 1674 CPF: 664.498.205-00" at bounding box center [392, 321] width 673 height 9
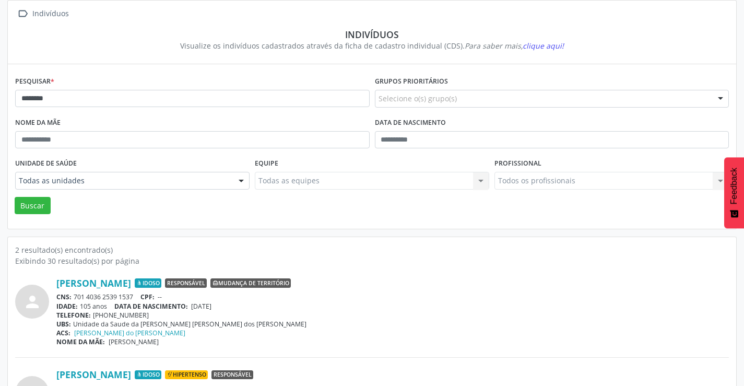
scroll to position [0, 0]
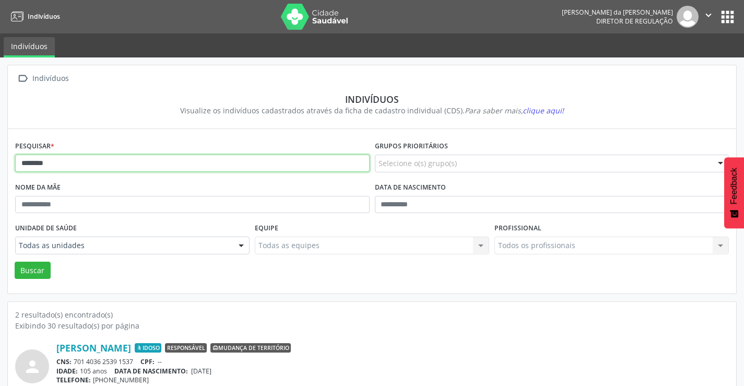
click at [206, 159] on input "********" at bounding box center [192, 164] width 355 height 18
type input "*"
click at [15, 262] on button "Buscar" at bounding box center [33, 271] width 36 height 18
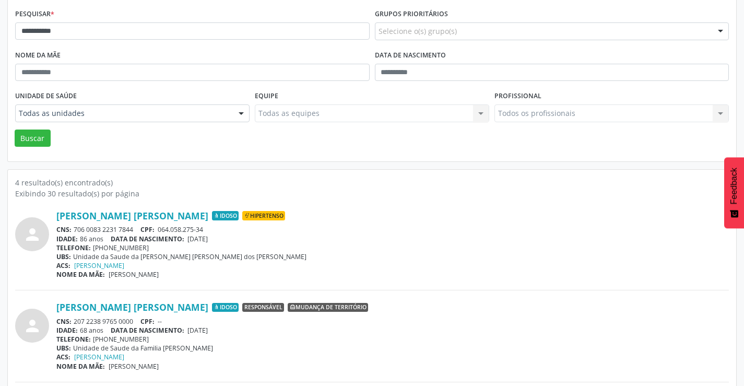
scroll to position [157, 0]
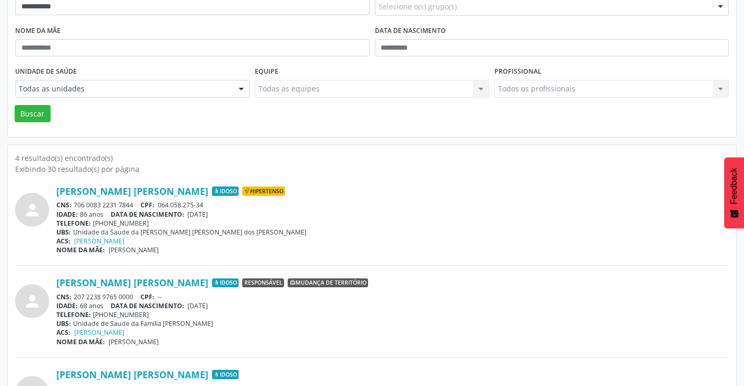
drag, startPoint x: 138, startPoint y: 294, endPoint x: 76, endPoint y: 297, distance: 62.2
click at [76, 297] on div "CNS: 207 2238 9765 0000 CPF: --" at bounding box center [392, 296] width 673 height 9
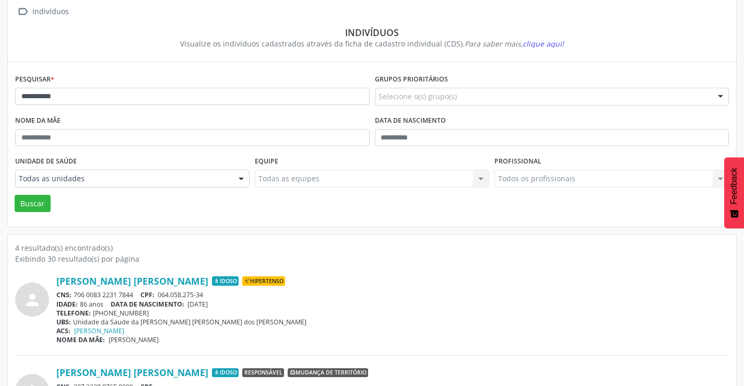
scroll to position [0, 0]
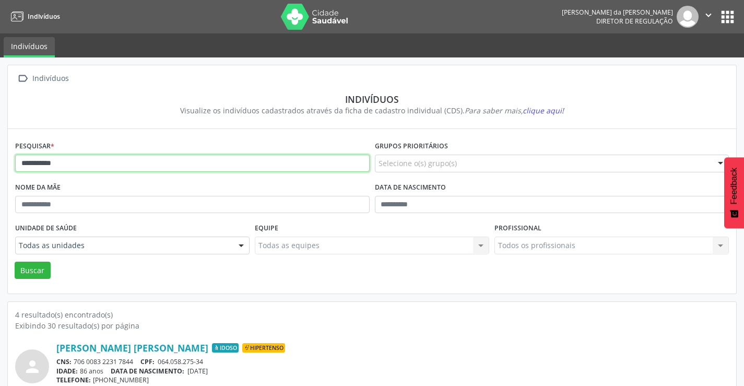
click at [74, 162] on input "**********" at bounding box center [192, 164] width 355 height 18
type input "*"
type input "********"
click at [15, 262] on button "Buscar" at bounding box center [33, 271] width 36 height 18
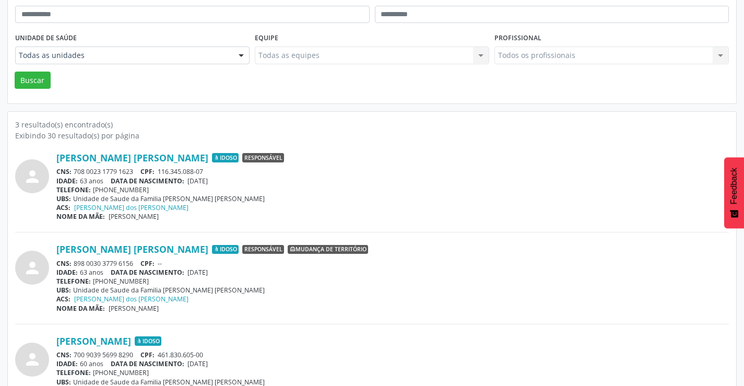
scroll to position [223, 0]
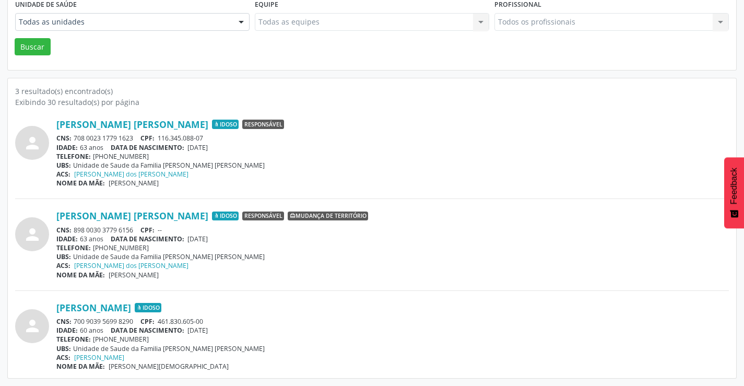
drag, startPoint x: 134, startPoint y: 322, endPoint x: 74, endPoint y: 321, distance: 60.6
click at [74, 321] on div "CNS: 700 9039 5699 8290 CPF: 461.830.605-00" at bounding box center [392, 321] width 673 height 9
